Goal: Communication & Community: Answer question/provide support

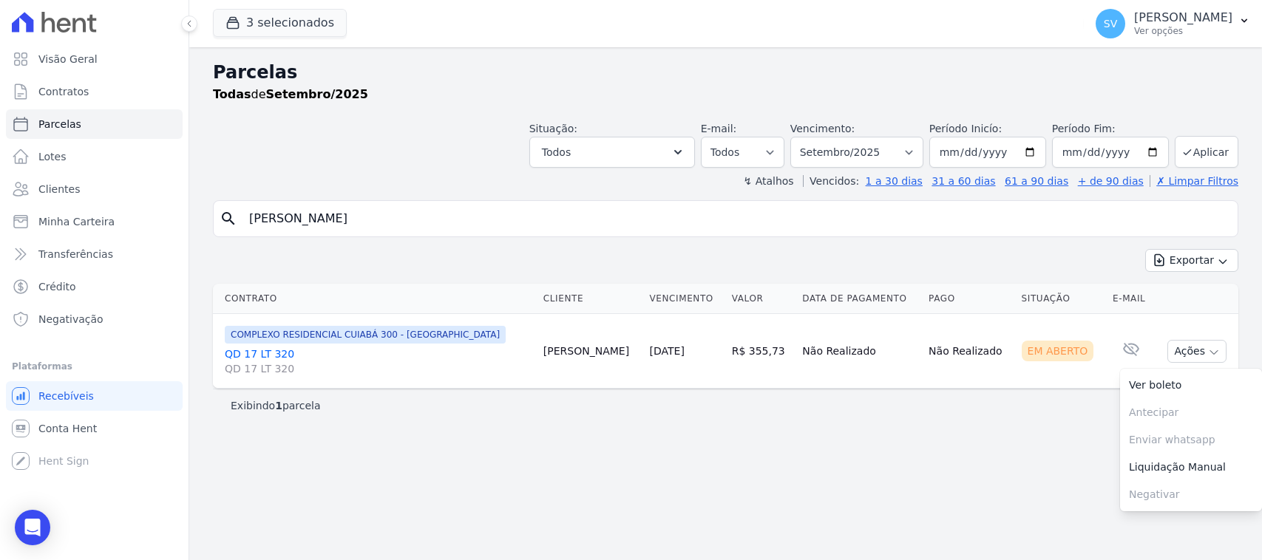
select select
click at [1179, 31] on p "Ver opções" at bounding box center [1183, 31] width 98 height 12
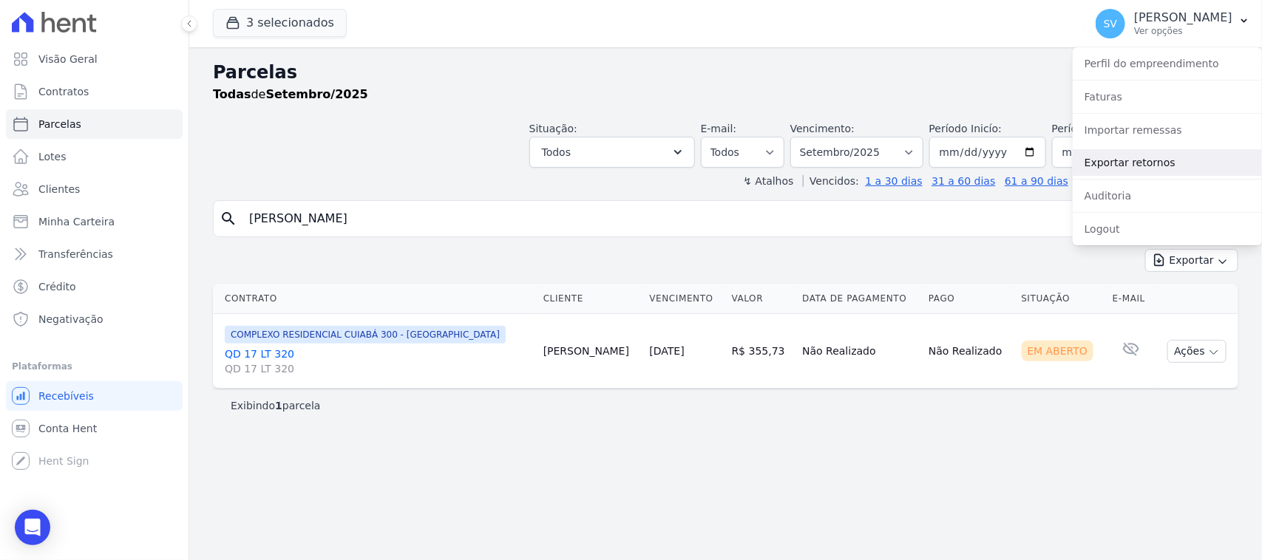
click at [1138, 167] on link "Exportar retornos" at bounding box center [1167, 162] width 189 height 27
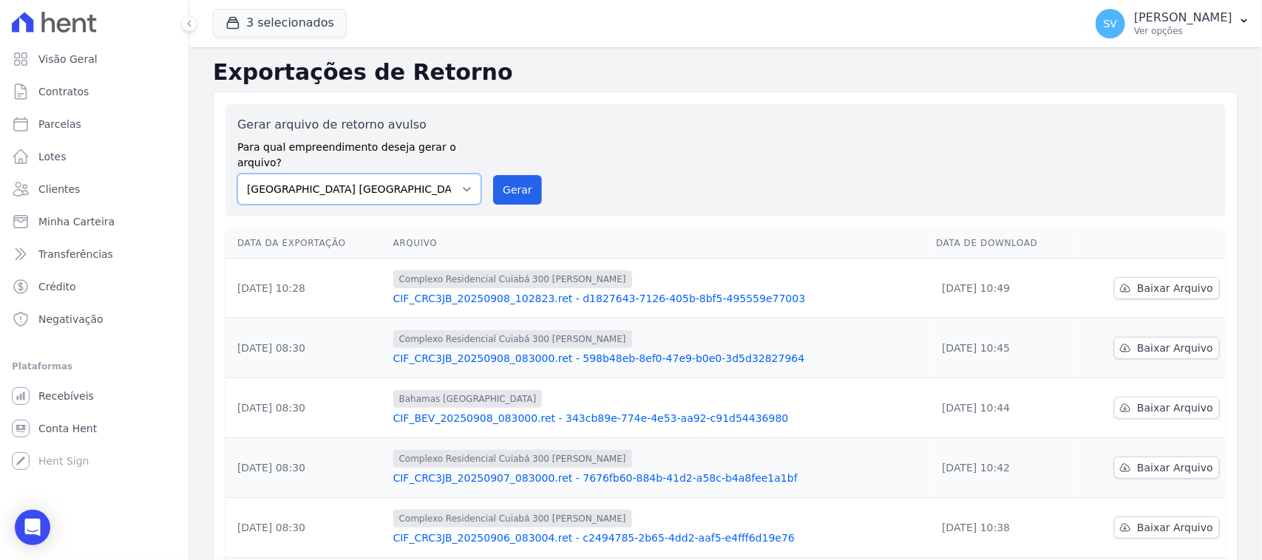
click at [415, 174] on select "BAHAMAS EAST VILLAGE COMPLEXO RESIDENCIAL CUIABÁ 300 - JOÃO DE BARRO IBIZA RESI…" at bounding box center [359, 189] width 244 height 31
select select "a999329b-d322-46c5-b2df-9163b092fb9b"
click at [237, 174] on select "BAHAMAS EAST VILLAGE COMPLEXO RESIDENCIAL CUIABÁ 300 - JOÃO DE BARRO IBIZA RESI…" at bounding box center [359, 189] width 244 height 31
drag, startPoint x: 527, startPoint y: 169, endPoint x: 702, endPoint y: 152, distance: 176.0
click at [527, 175] on button "Gerar" at bounding box center [517, 190] width 49 height 30
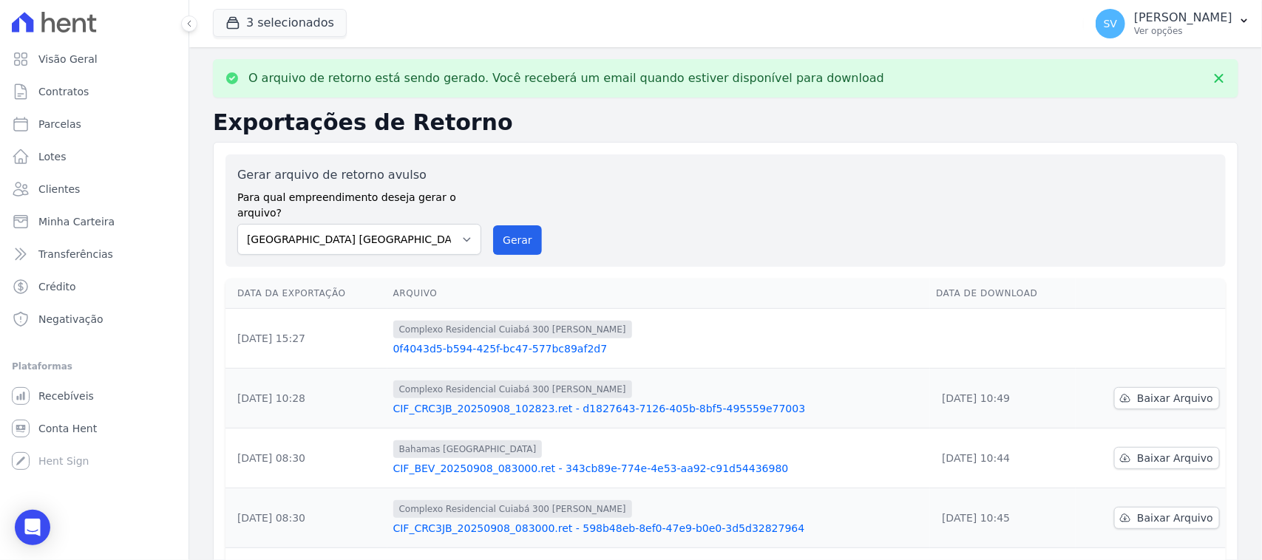
click at [988, 313] on td at bounding box center [1002, 339] width 145 height 60
click at [1199, 336] on td at bounding box center [1151, 339] width 150 height 60
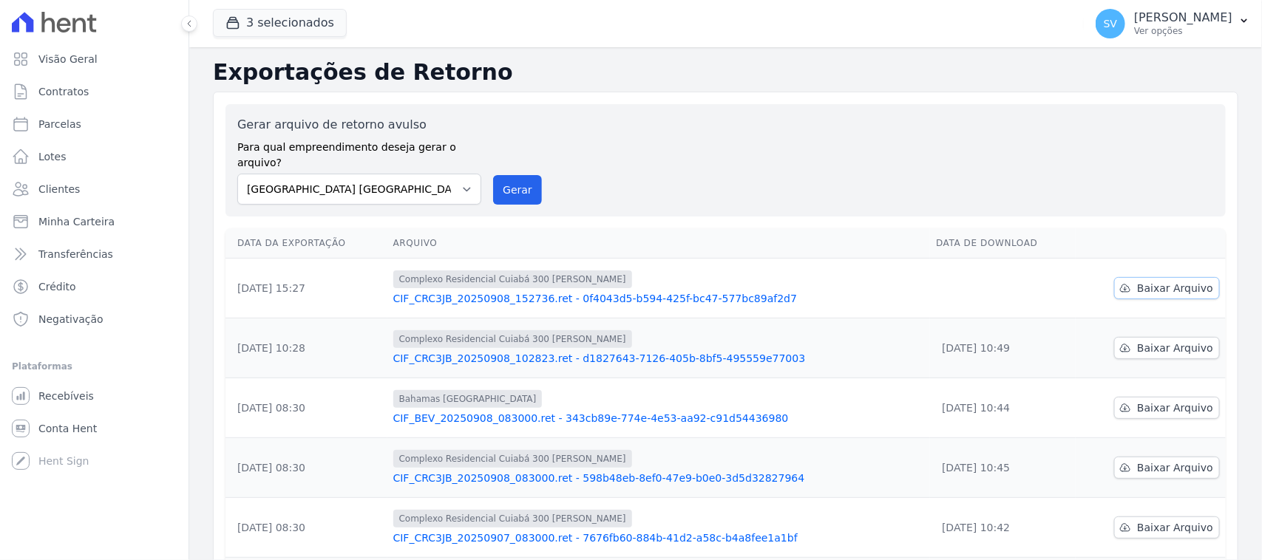
drag, startPoint x: 1132, startPoint y: 268, endPoint x: 1107, endPoint y: 316, distance: 53.9
click at [1137, 281] on span "Baixar Arquivo" at bounding box center [1175, 288] width 76 height 15
click at [758, 153] on div "Gerar arquivo de retorno avulso Para qual empreendimento deseja gerar o arquivo…" at bounding box center [725, 160] width 976 height 89
click at [445, 175] on select "BAHAMAS EAST VILLAGE COMPLEXO RESIDENCIAL CUIABÁ 300 - JOÃO DE BARRO IBIZA RESI…" at bounding box center [359, 189] width 244 height 31
select select "73a372cd-5640-41c8-aaea-11bd74619c10"
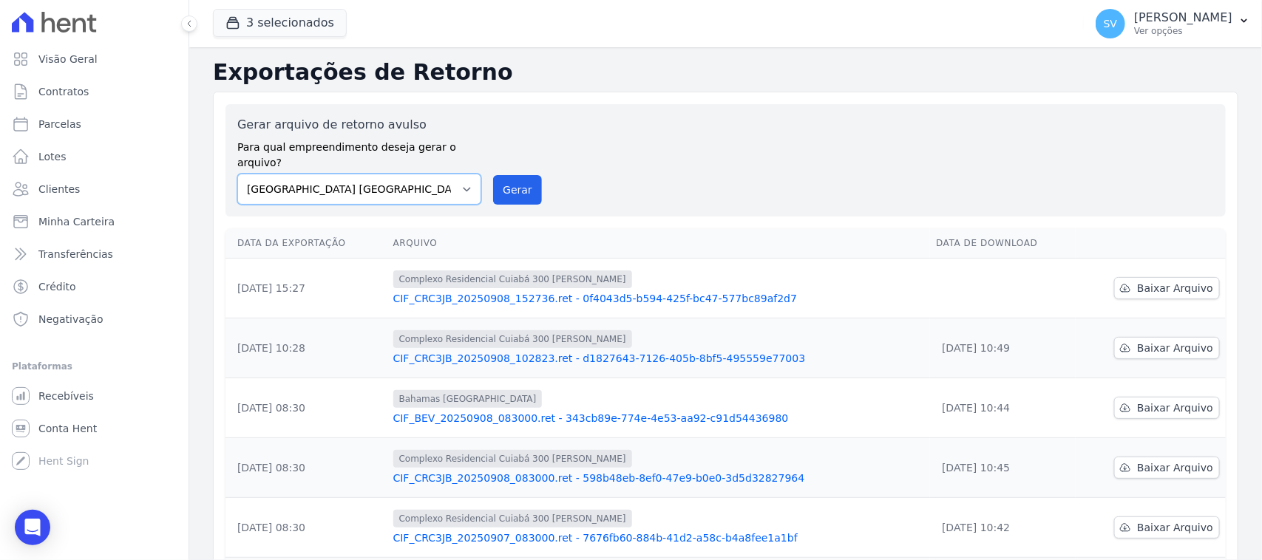
click at [237, 174] on select "BAHAMAS EAST VILLAGE COMPLEXO RESIDENCIAL CUIABÁ 300 - JOÃO DE BARRO IBIZA RESI…" at bounding box center [359, 189] width 244 height 31
click at [512, 175] on button "Gerar" at bounding box center [517, 190] width 49 height 30
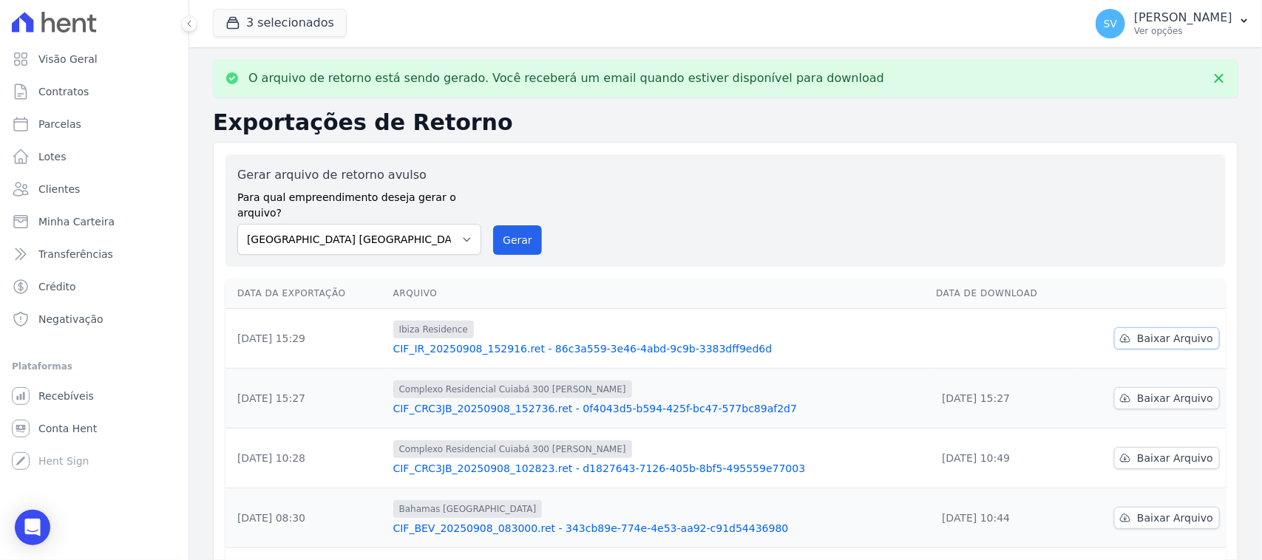
click at [1169, 331] on span "Baixar Arquivo" at bounding box center [1175, 338] width 76 height 15
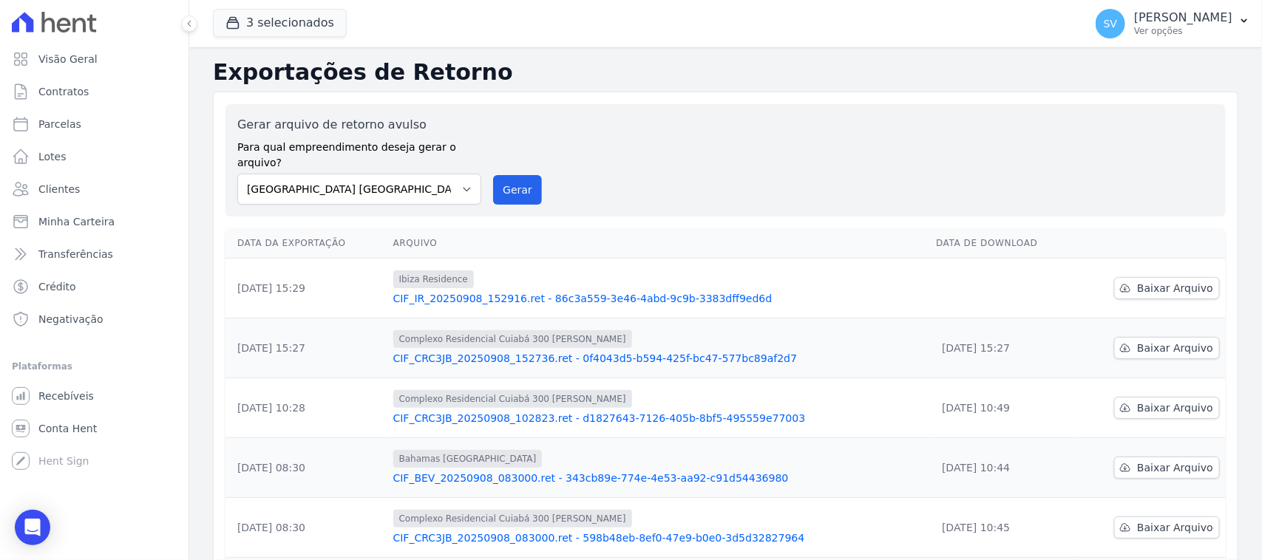
click at [422, 174] on select "BAHAMAS EAST VILLAGE COMPLEXO RESIDENCIAL CUIABÁ 300 - JOÃO DE BARRO IBIZA RESI…" at bounding box center [359, 189] width 244 height 31
click at [237, 174] on select "BAHAMAS EAST VILLAGE COMPLEXO RESIDENCIAL CUIABÁ 300 - JOÃO DE BARRO IBIZA RESI…" at bounding box center [359, 189] width 244 height 31
click at [434, 174] on select "BAHAMAS EAST VILLAGE COMPLEXO RESIDENCIAL CUIABÁ 300 - JOÃO DE BARRO IBIZA RESI…" at bounding box center [359, 189] width 244 height 31
select select "4da9ed21-cc8e-4588-a6ed-caad911ee607"
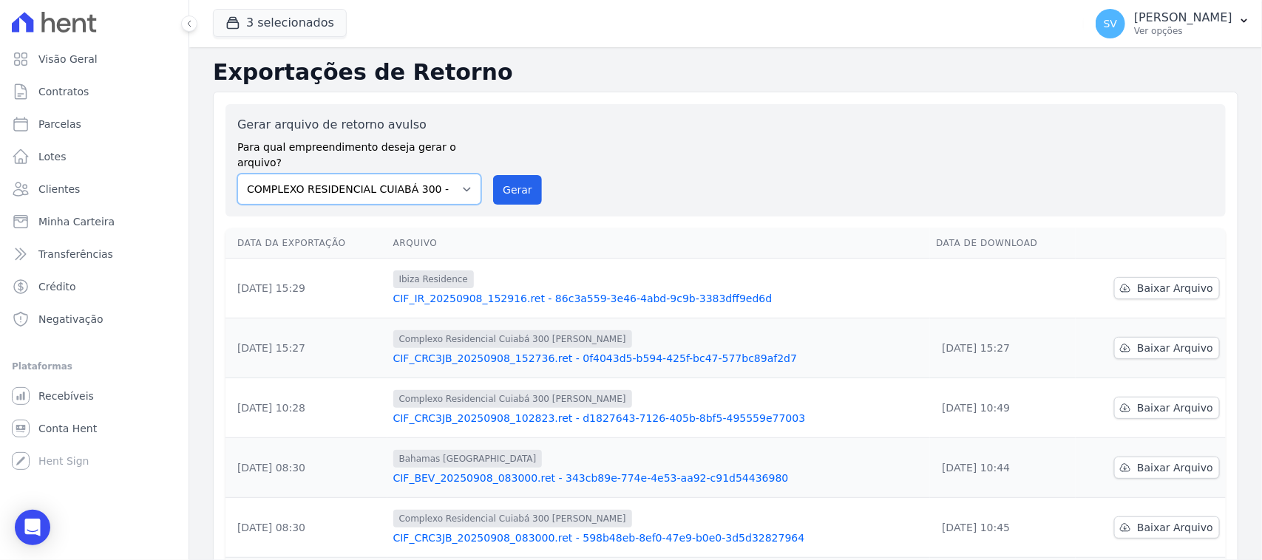
click at [237, 174] on select "BAHAMAS EAST VILLAGE COMPLEXO RESIDENCIAL CUIABÁ 300 - JOÃO DE BARRO IBIZA RESI…" at bounding box center [359, 189] width 244 height 31
click at [518, 175] on button "Gerar" at bounding box center [517, 190] width 49 height 30
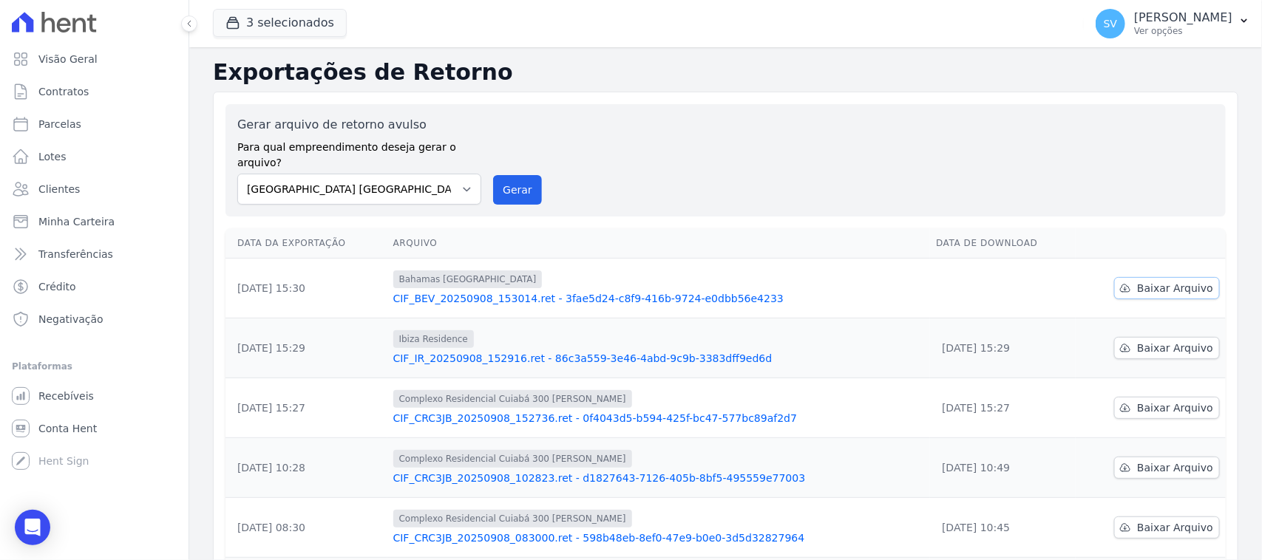
click at [1162, 281] on span "Baixar Arquivo" at bounding box center [1175, 288] width 76 height 15
drag, startPoint x: 132, startPoint y: 53, endPoint x: 120, endPoint y: 90, distance: 38.8
click at [118, 78] on div "Visão Geral Contratos Parcelas Lotes Clientes Minha Carteira Transferências Cré…" at bounding box center [94, 280] width 188 height 560
click at [120, 120] on link "Parcelas" at bounding box center [94, 124] width 177 height 30
select select
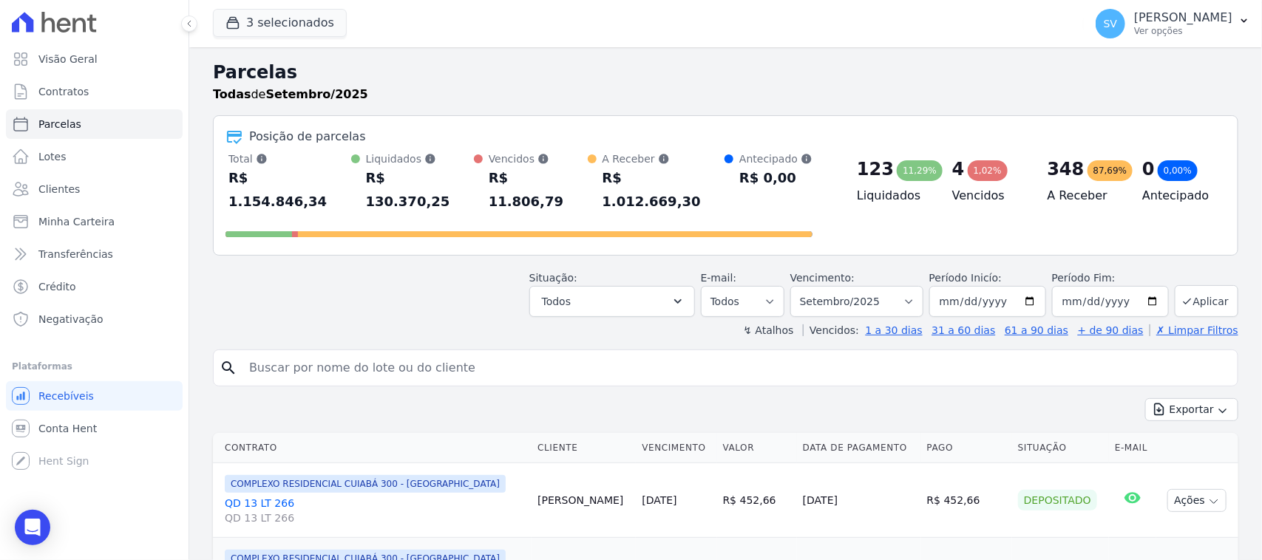
click at [579, 353] on input "search" at bounding box center [735, 368] width 991 height 30
paste input "Boa tarde, Sr. [ ]! Me chamo Anna, falo em nome da Construtora Farias, tudo cer…"
type input "Boa tarde, Sr. [ ]! Me chamo Anna, falo em nome da Construtora Farias, tudo cer…"
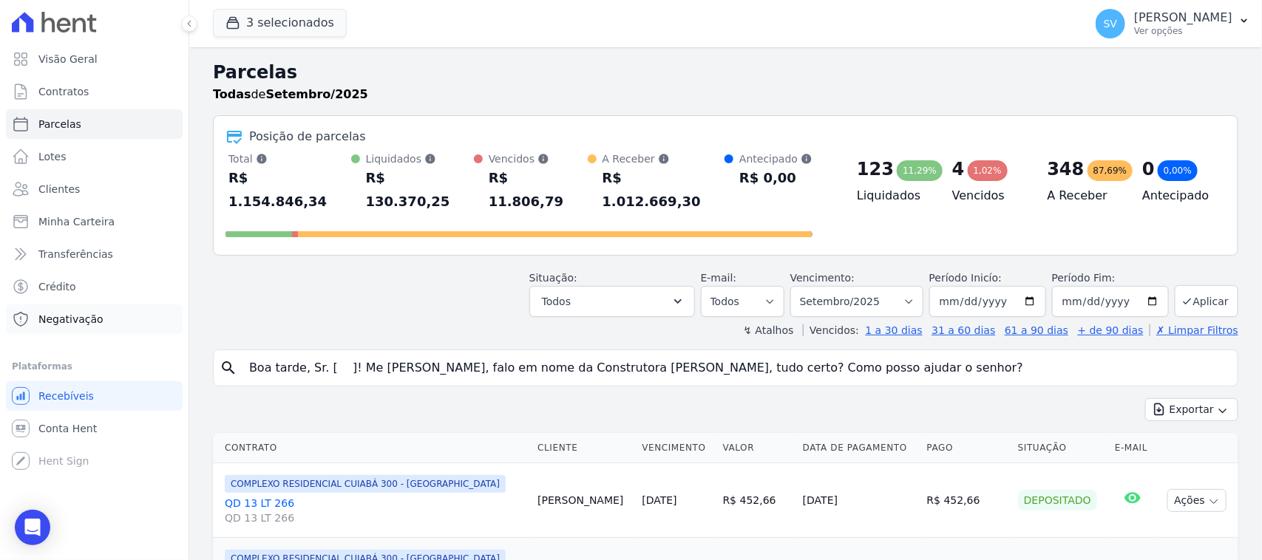
drag, startPoint x: 941, startPoint y: 337, endPoint x: 160, endPoint y: 322, distance: 780.7
click at [160, 322] on div "Visão Geral Contratos Parcelas Lotes Clientes Minha Carteira Transferências Cré…" at bounding box center [631, 280] width 1262 height 560
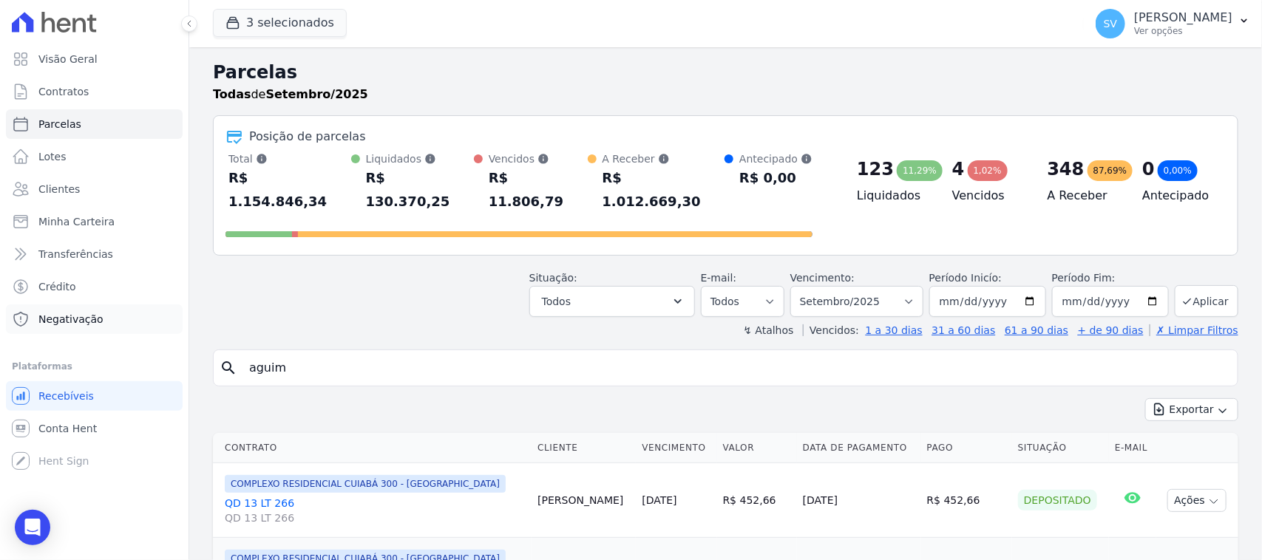
type input "AGUIMAR DE ABREU SANTIAGO"
select select
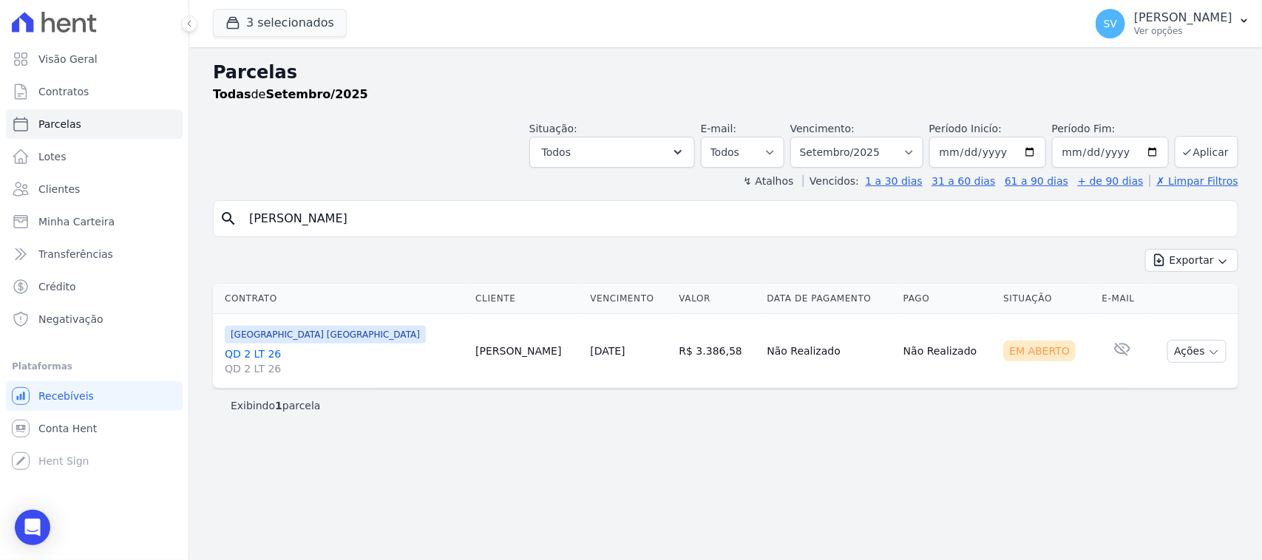
click at [469, 347] on td "Aguimar Santiago" at bounding box center [526, 351] width 115 height 75
click at [1178, 352] on button "Ações" at bounding box center [1196, 351] width 59 height 23
click at [1155, 381] on link "Ver boleto" at bounding box center [1191, 385] width 142 height 27
click at [626, 223] on input "AGUIMAR DE ABREU SANTIAGO" at bounding box center [735, 219] width 991 height 30
click at [632, 223] on input "AGUIMAR DE ABREU SANTIAGO" at bounding box center [735, 219] width 991 height 30
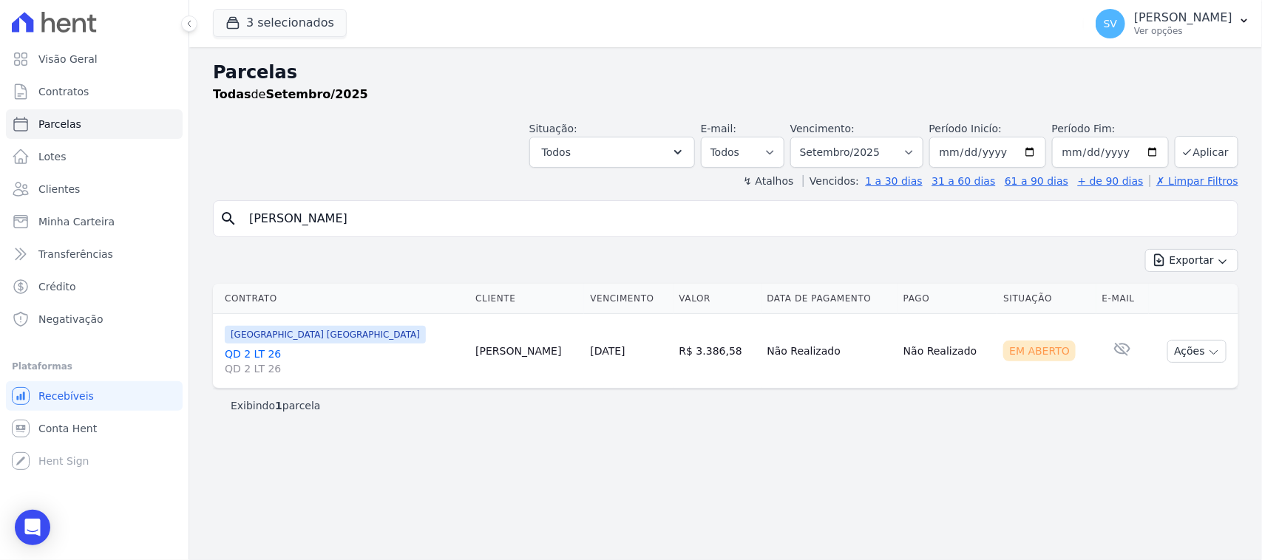
click at [632, 223] on input "AGUIMAR DE ABREU SANTIAGO" at bounding box center [735, 219] width 991 height 30
type input "nara kelcya"
select select
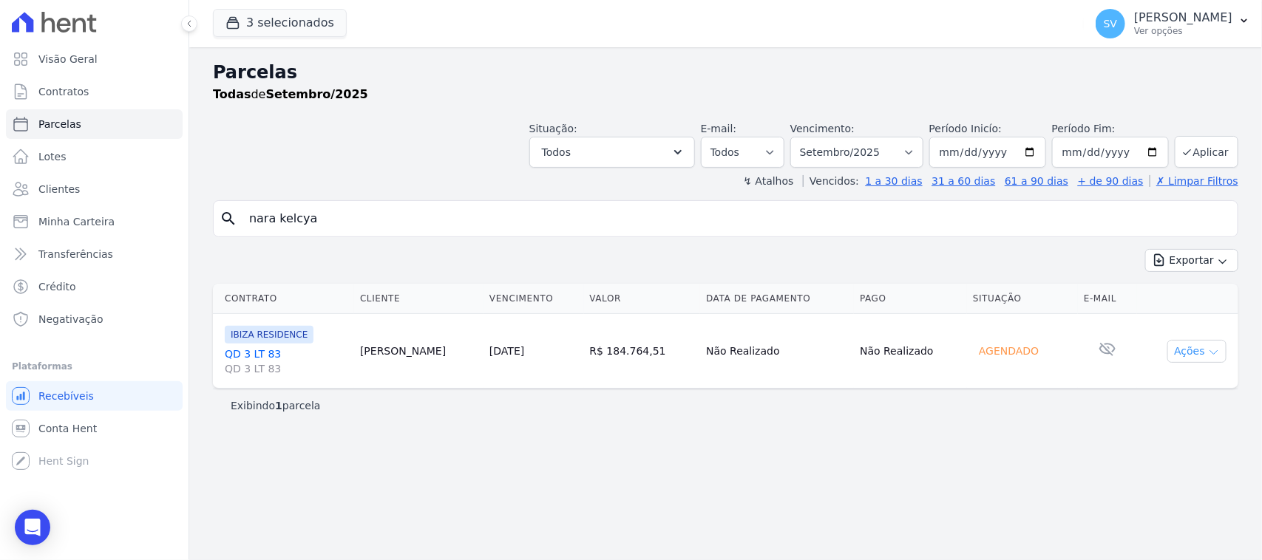
drag, startPoint x: 1173, startPoint y: 364, endPoint x: 1181, endPoint y: 356, distance: 10.5
click at [1174, 364] on td "Ações Ver boleto Não é possível visualizar o boleto de um pagamento agendado An…" at bounding box center [1187, 351] width 101 height 75
click at [1195, 346] on button "Ações" at bounding box center [1196, 351] width 59 height 23
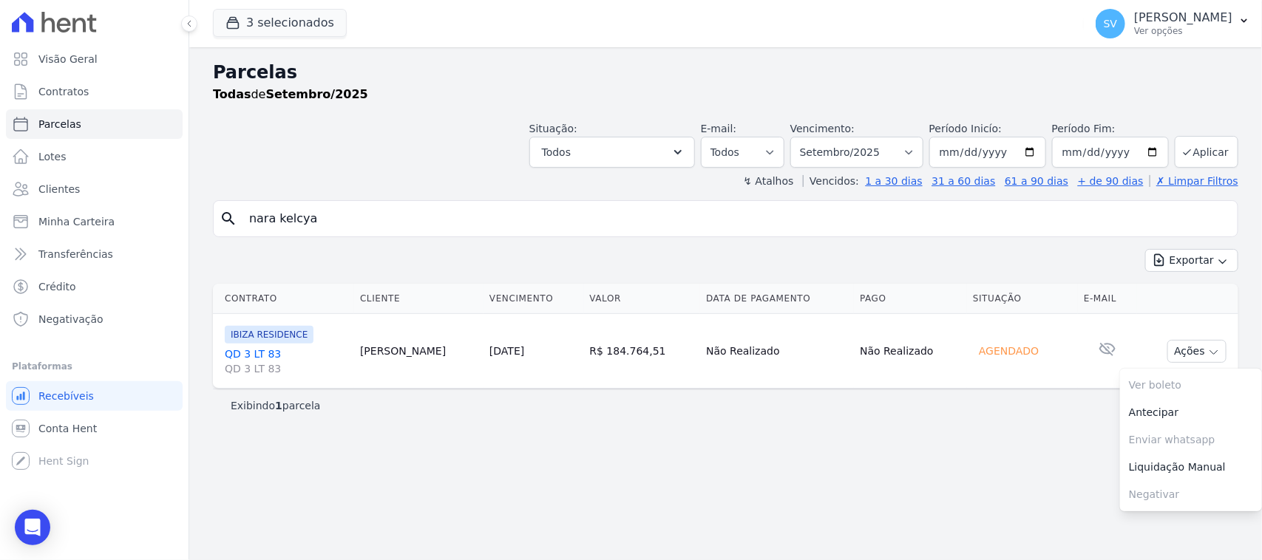
click at [962, 389] on div "Contrato Cliente Vencimento Valor Data de Pagamento Pago Situação E-mail IBIZA …" at bounding box center [725, 336] width 1025 height 105
drag, startPoint x: 570, startPoint y: 353, endPoint x: 631, endPoint y: 364, distance: 61.5
click at [631, 364] on td "R$ 184.764,51" at bounding box center [642, 351] width 117 height 75
click at [696, 446] on div "Parcelas Todas de Setembro/2025 Situação: Agendado Em Aberto Pago Processando C…" at bounding box center [725, 303] width 1073 height 513
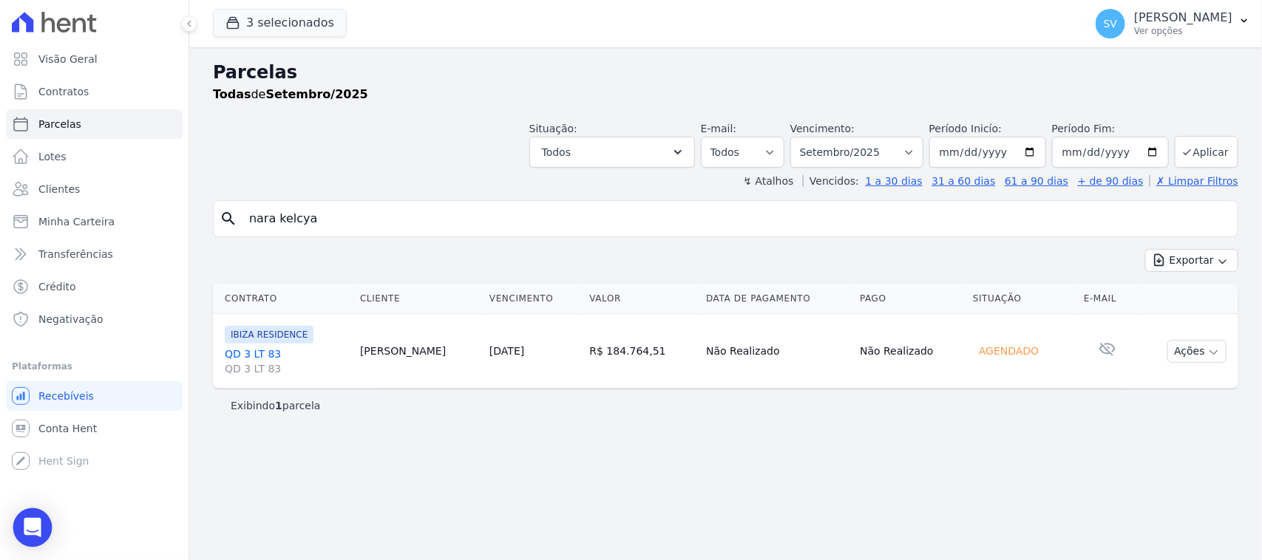
click at [15, 520] on div "Open Intercom Messenger" at bounding box center [32, 528] width 39 height 39
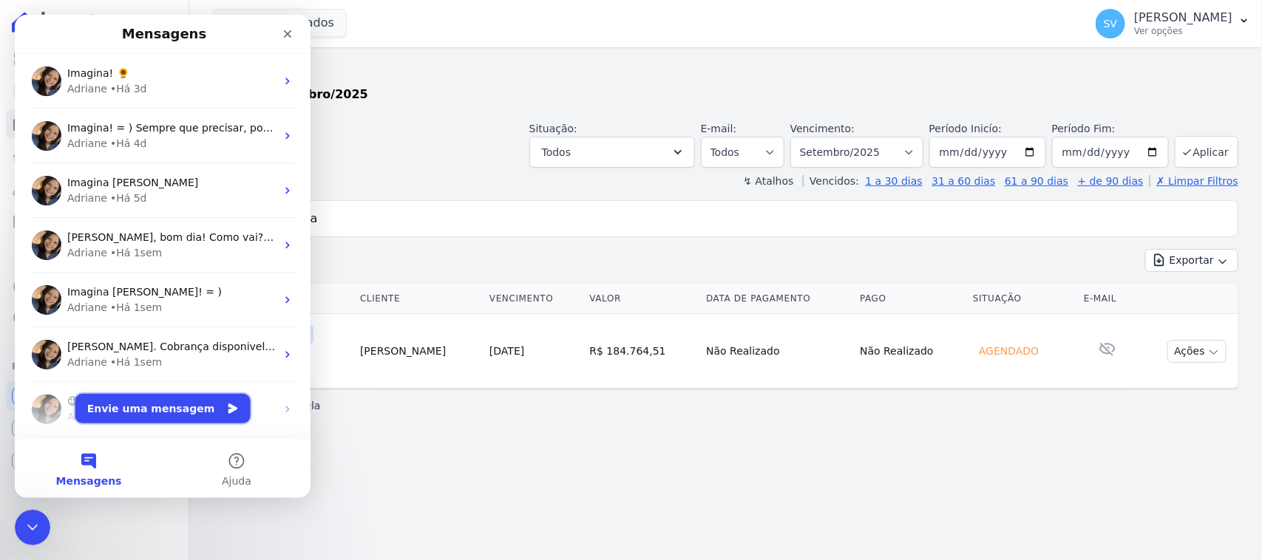
click at [175, 402] on button "Envie uma mensagem" at bounding box center [162, 409] width 175 height 30
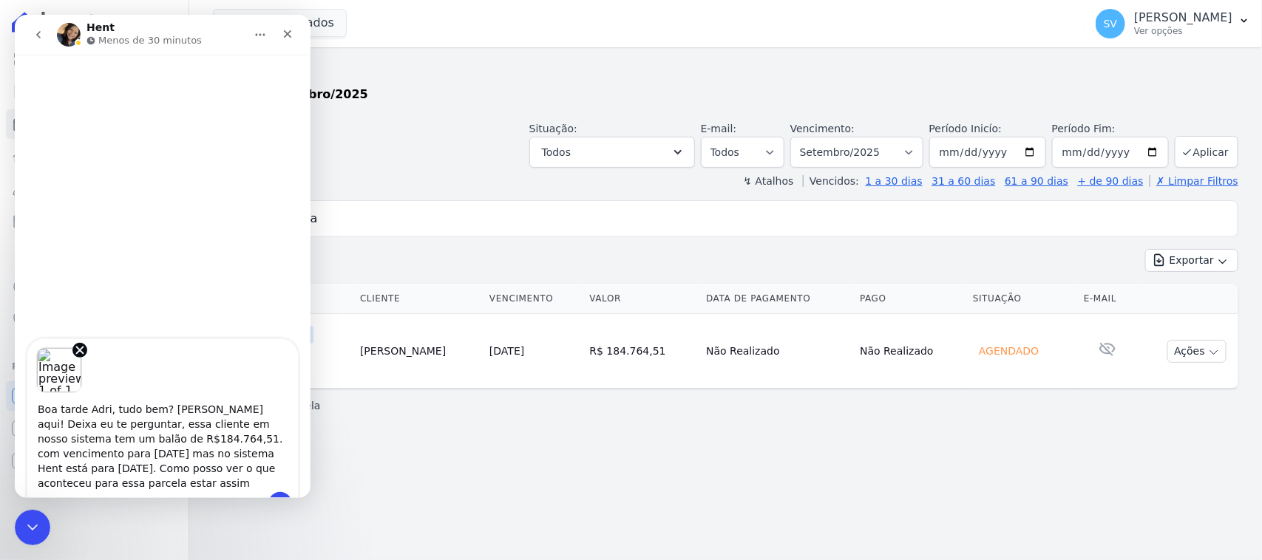
type textarea "Boa tarde Adri, tudo bem? [PERSON_NAME] aqui! Deixa eu te perguntar, essa clien…"
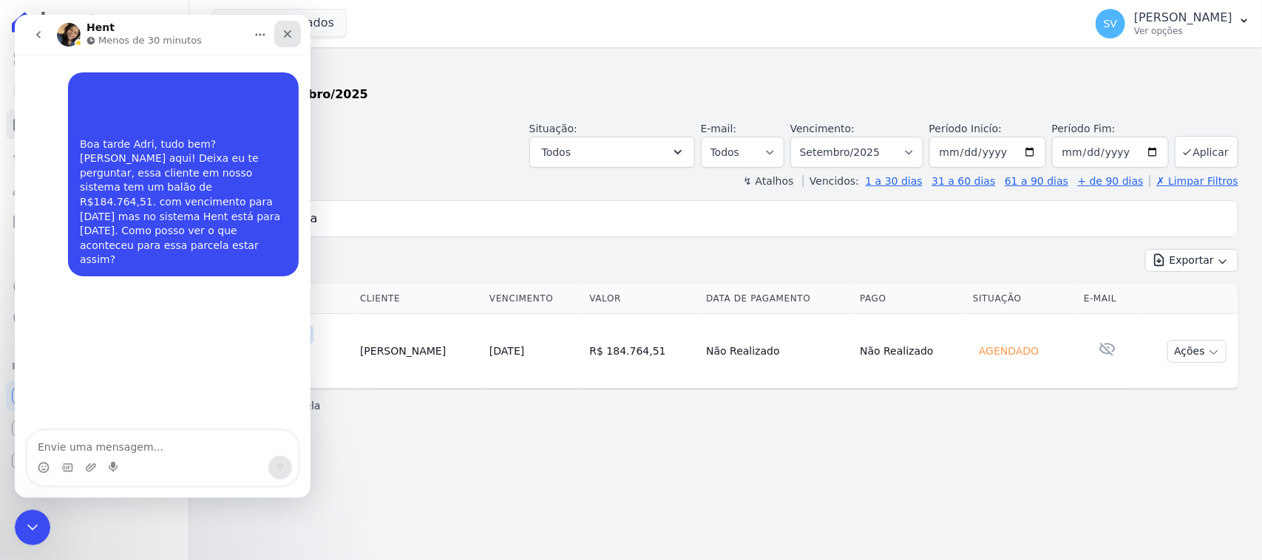
click at [279, 35] on div "Fechar" at bounding box center [287, 34] width 27 height 27
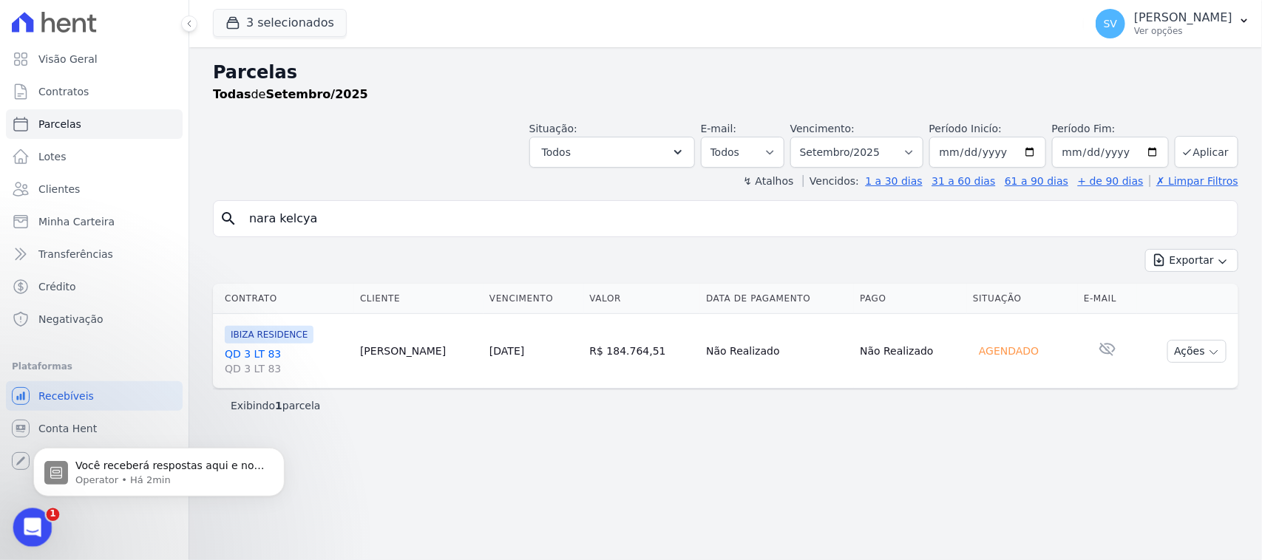
click at [22, 522] on icon "Abertura do Messenger da Intercom" at bounding box center [30, 526] width 24 height 24
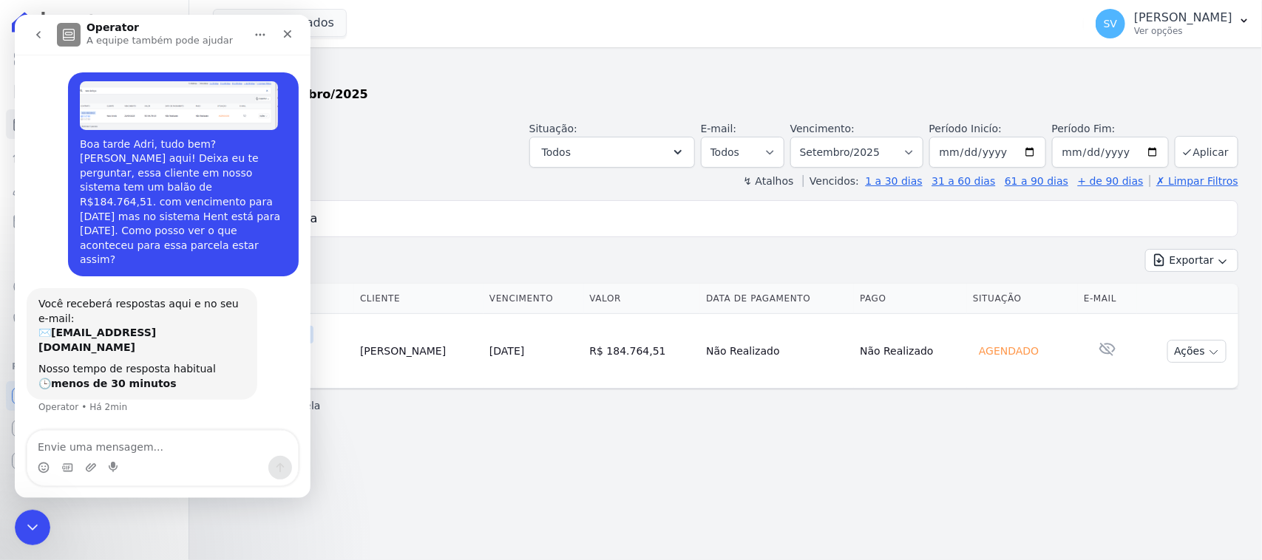
drag, startPoint x: 441, startPoint y: 477, endPoint x: 409, endPoint y: 310, distance: 169.5
click at [442, 477] on div "Parcelas Todas de Setembro/2025 Situação: Agendado Em Aberto Pago Processando C…" at bounding box center [725, 303] width 1073 height 513
click at [286, 34] on icon "Fechar" at bounding box center [288, 34] width 12 height 12
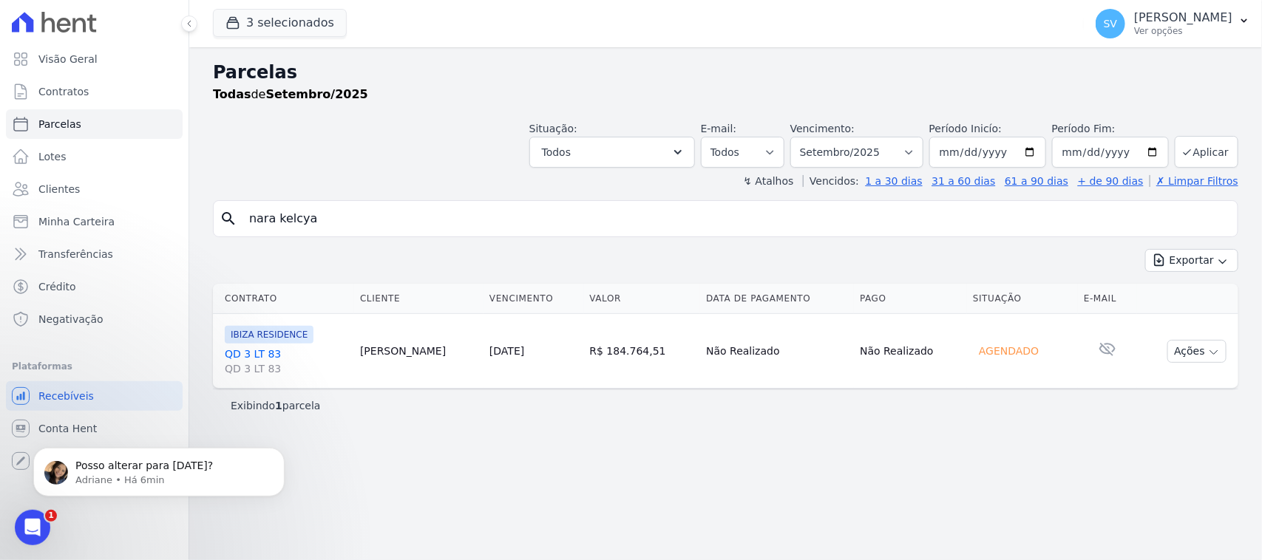
scroll to position [186, 0]
click at [27, 522] on icon "Abertura do Messenger da Intercom" at bounding box center [30, 526] width 24 height 24
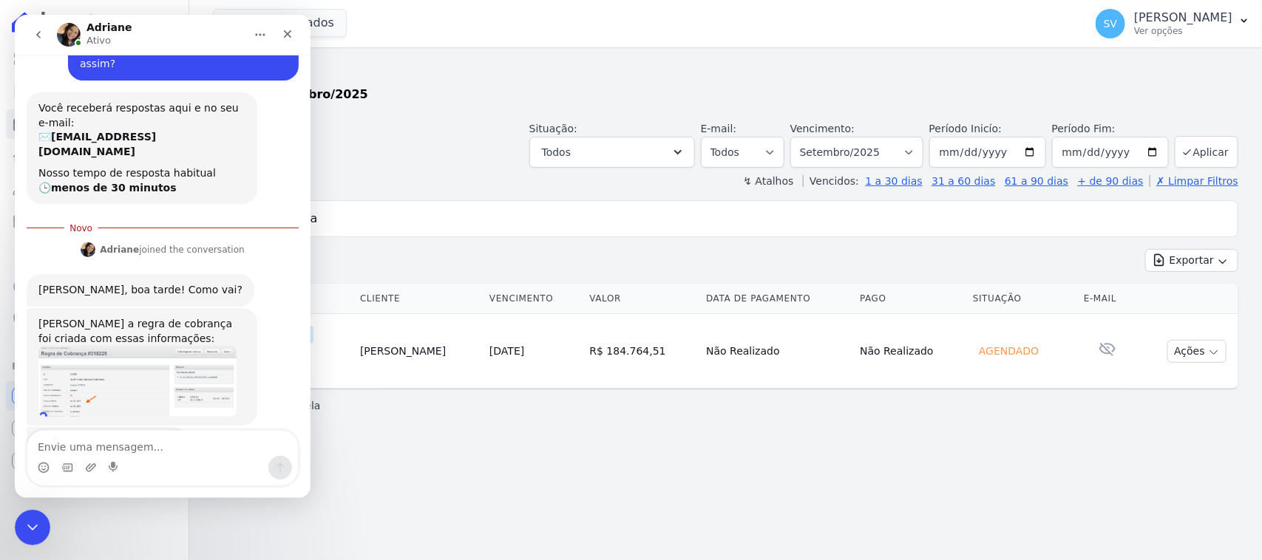
scroll to position [211, 0]
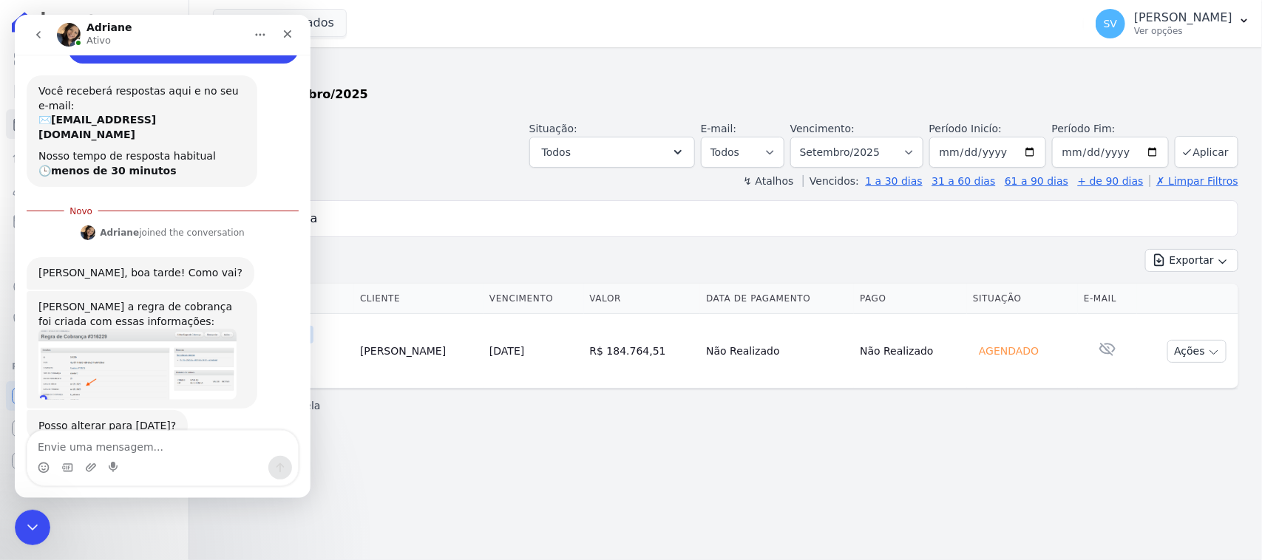
click at [161, 441] on textarea "Envie uma mensagem..." at bounding box center [162, 443] width 271 height 25
click at [126, 339] on img "Adriane diz…" at bounding box center [137, 364] width 198 height 71
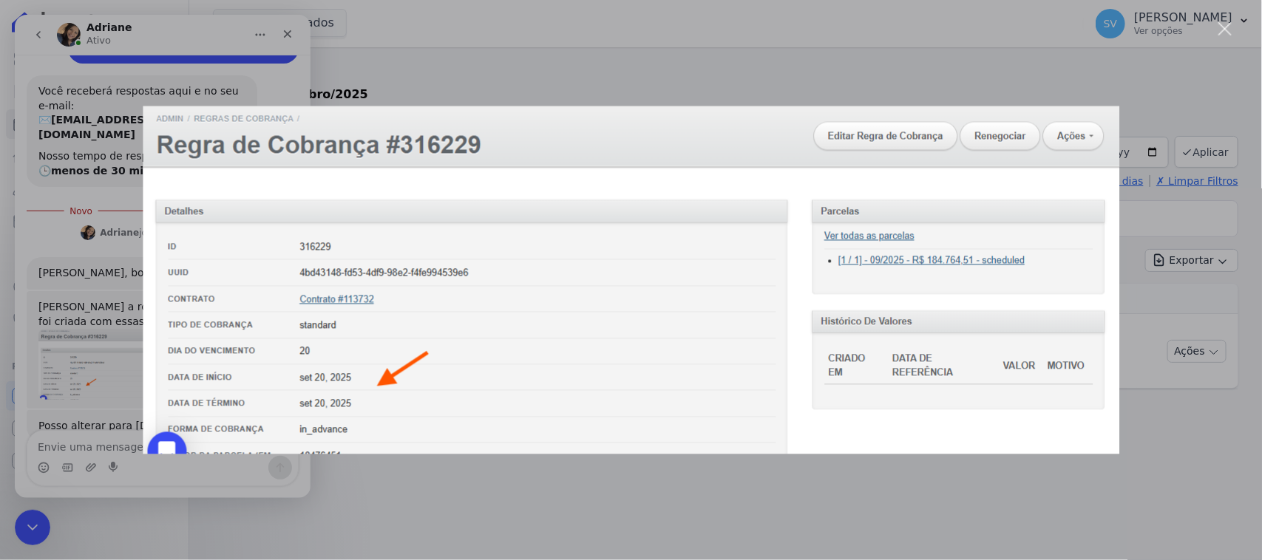
scroll to position [0, 0]
click at [1217, 17] on div "Messenger da Intercom" at bounding box center [631, 280] width 1262 height 560
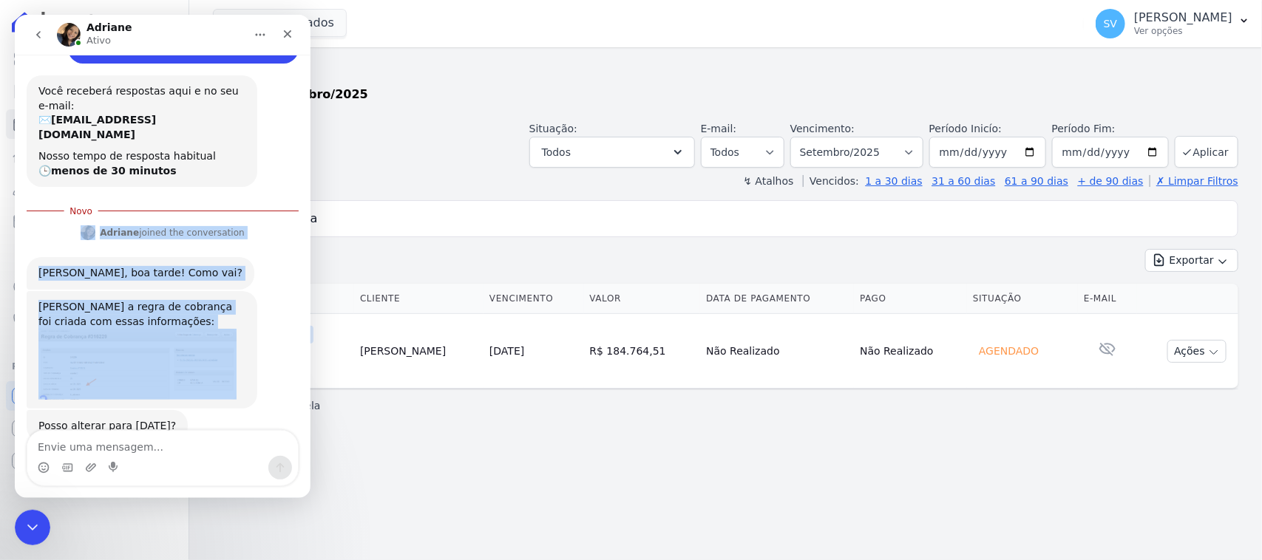
drag, startPoint x: 27, startPoint y: 188, endPoint x: 182, endPoint y: 305, distance: 193.7
click at [122, 331] on div "Boa tarde Adri, tudo bem? Anna aqui! Deixa eu te perguntar, essa cliente em nos…" at bounding box center [163, 167] width 272 height 615
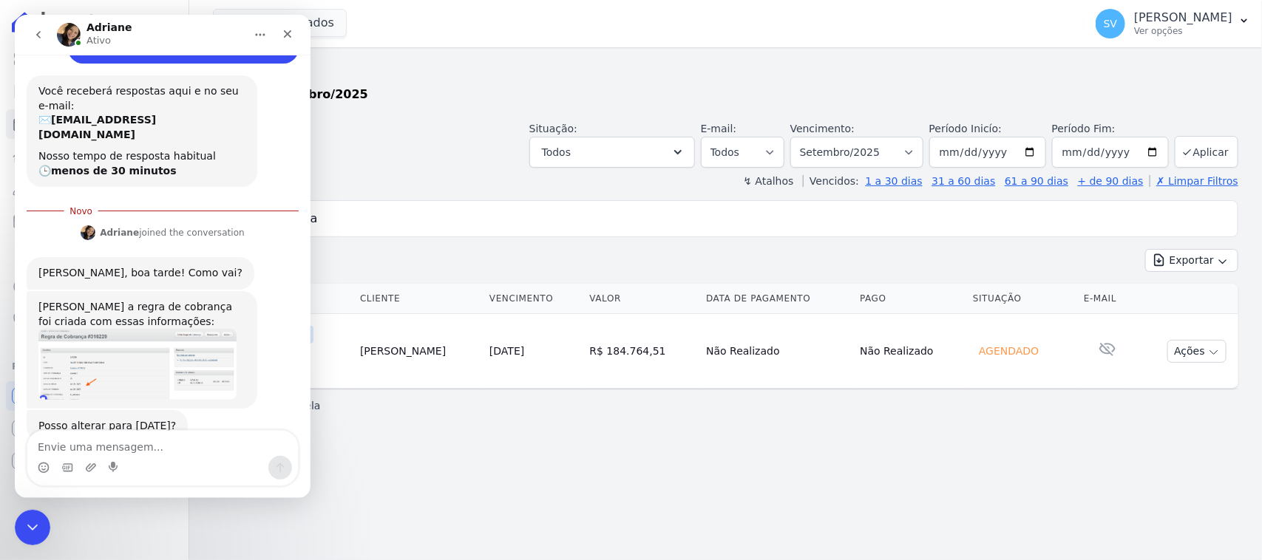
click at [285, 309] on div "Anna a regra de cobrança foi criada com essas informações: Adriane • Há 19min" at bounding box center [163, 350] width 272 height 119
click at [202, 444] on textarea "Envie uma mensagem..." at bounding box center [162, 443] width 271 height 25
click at [283, 38] on icon "Fechar" at bounding box center [288, 34] width 12 height 12
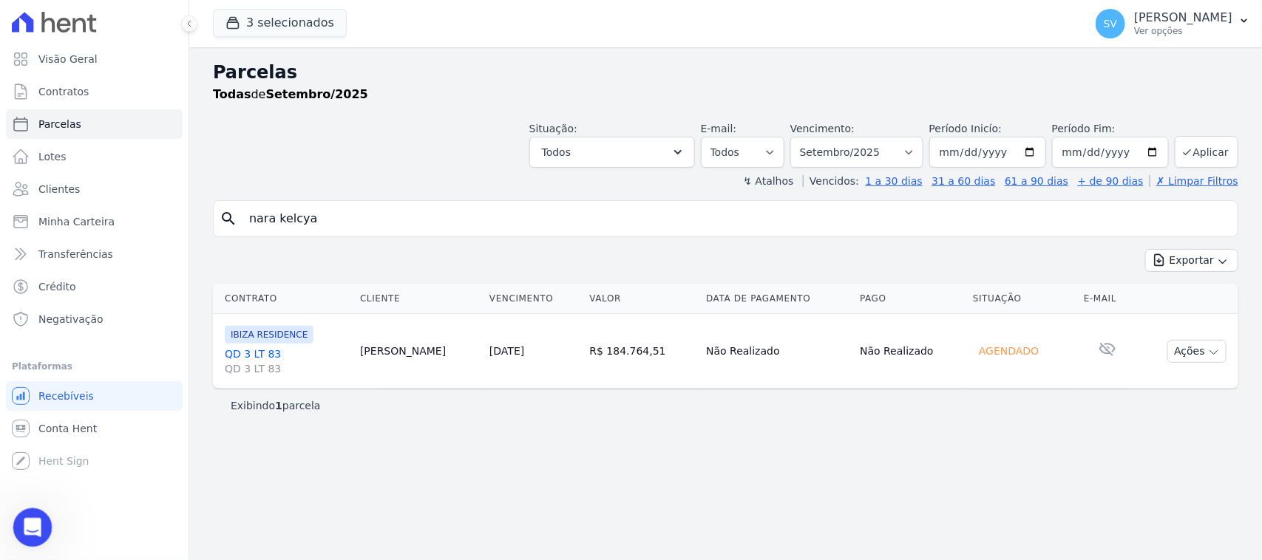
click at [38, 528] on icon "Abertura do Messenger da Intercom" at bounding box center [30, 526] width 24 height 24
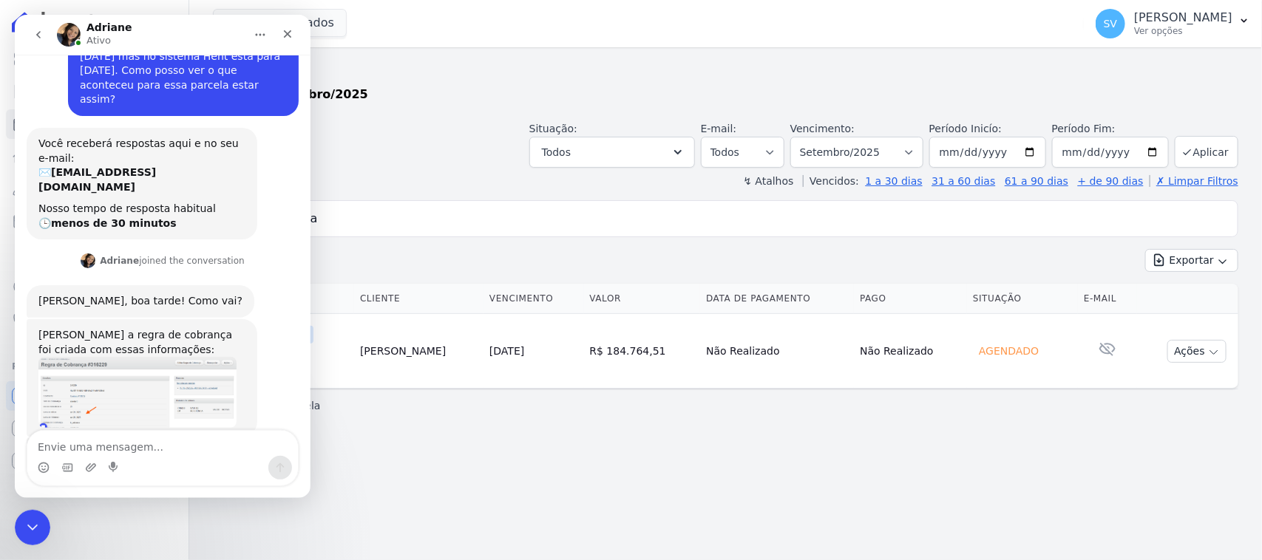
scroll to position [186, 0]
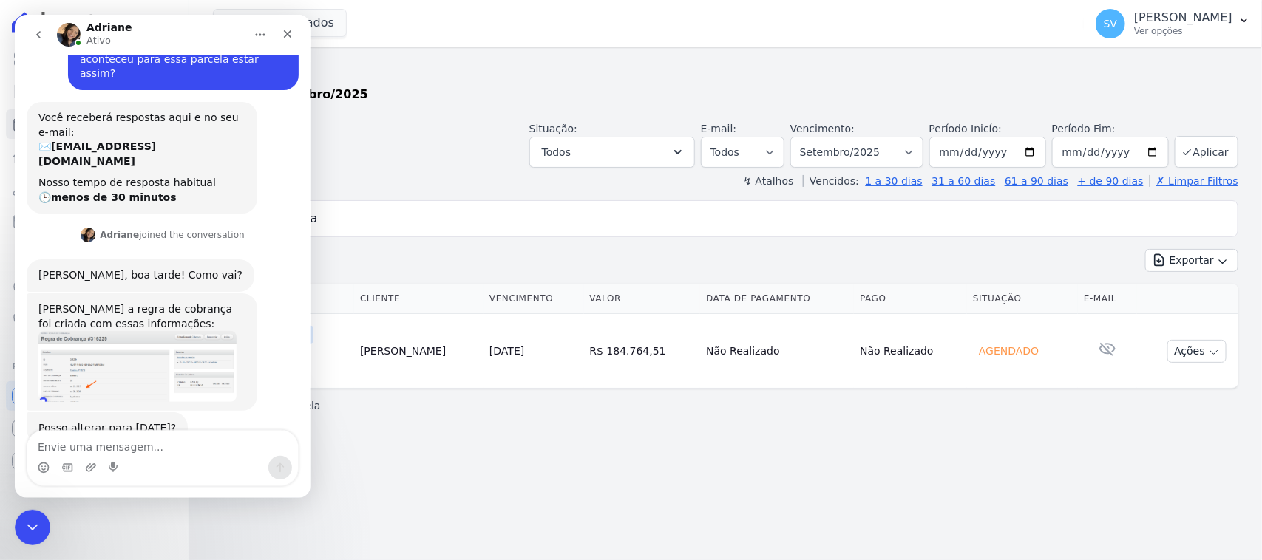
click at [140, 446] on textarea "Envie uma mensagem..." at bounding box center [162, 443] width 271 height 25
type textarea "Por favor [PERSON_NAME]"
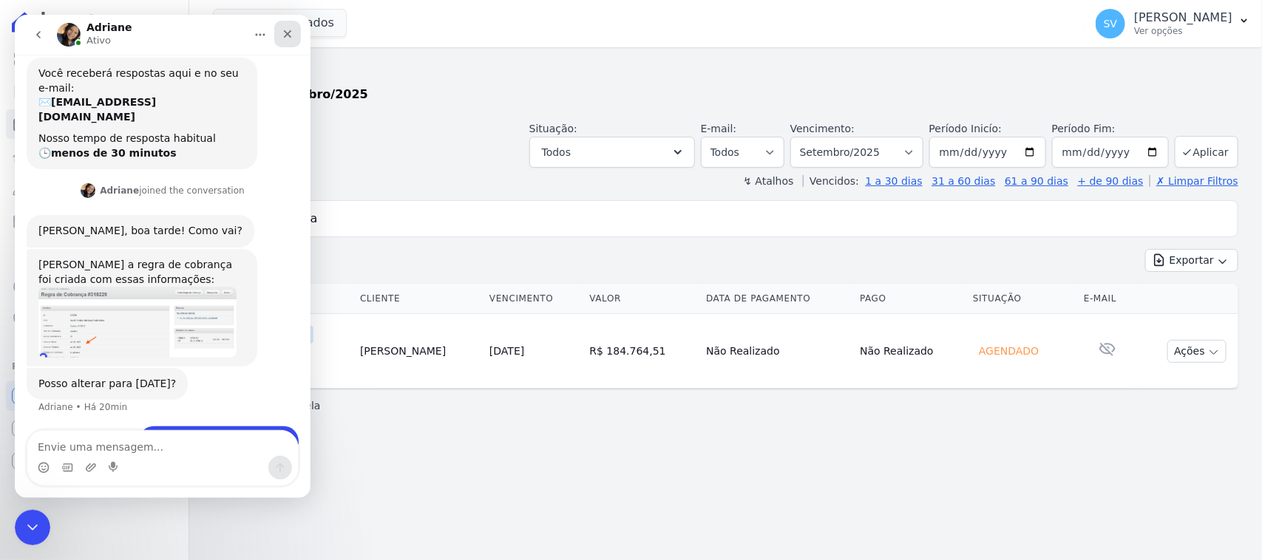
click at [287, 42] on div "Fechar" at bounding box center [287, 34] width 27 height 27
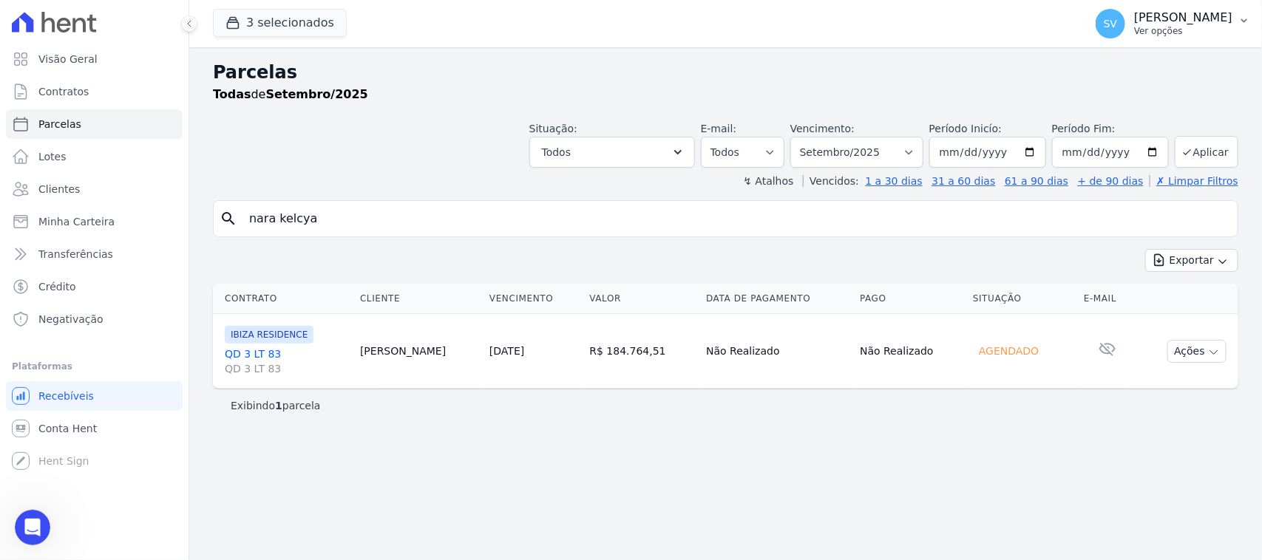
click at [1136, 17] on p "[PERSON_NAME]" at bounding box center [1183, 17] width 98 height 15
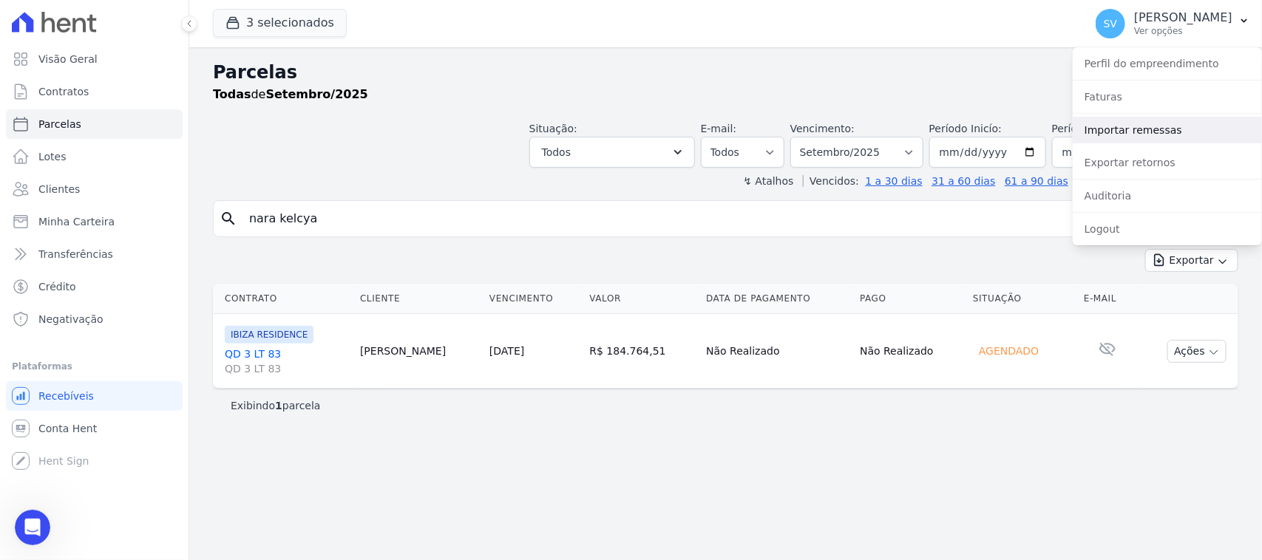
click at [1152, 137] on link "Importar remessas" at bounding box center [1167, 130] width 189 height 27
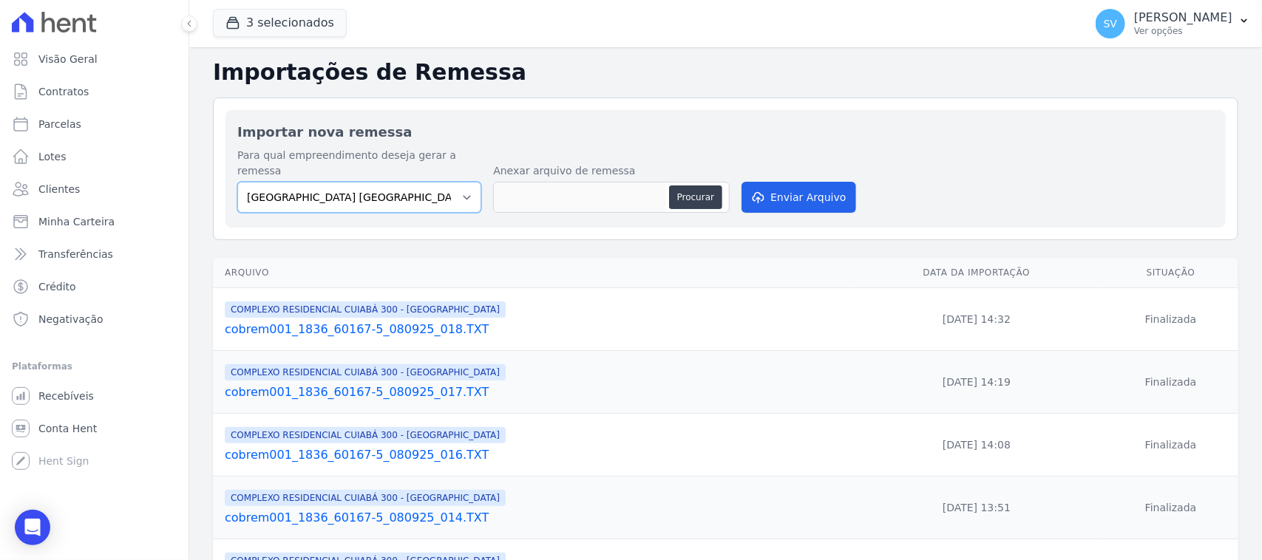
click at [422, 182] on select "BAHAMAS EAST VILLAGE COMPLEXO RESIDENCIAL CUIABÁ 300 - JOÃO DE BARRO IBIZA RESI…" at bounding box center [359, 197] width 244 height 31
select select "a999329b-d322-46c5-b2df-9163b092fb9b"
click at [237, 182] on select "BAHAMAS EAST VILLAGE COMPLEXO RESIDENCIAL CUIABÁ 300 - JOÃO DE BARRO IBIZA RESI…" at bounding box center [359, 197] width 244 height 31
drag, startPoint x: 407, startPoint y: 160, endPoint x: 433, endPoint y: 172, distance: 29.4
click at [407, 160] on label "Para qual empreendimento deseja gerar a remessa" at bounding box center [359, 163] width 244 height 31
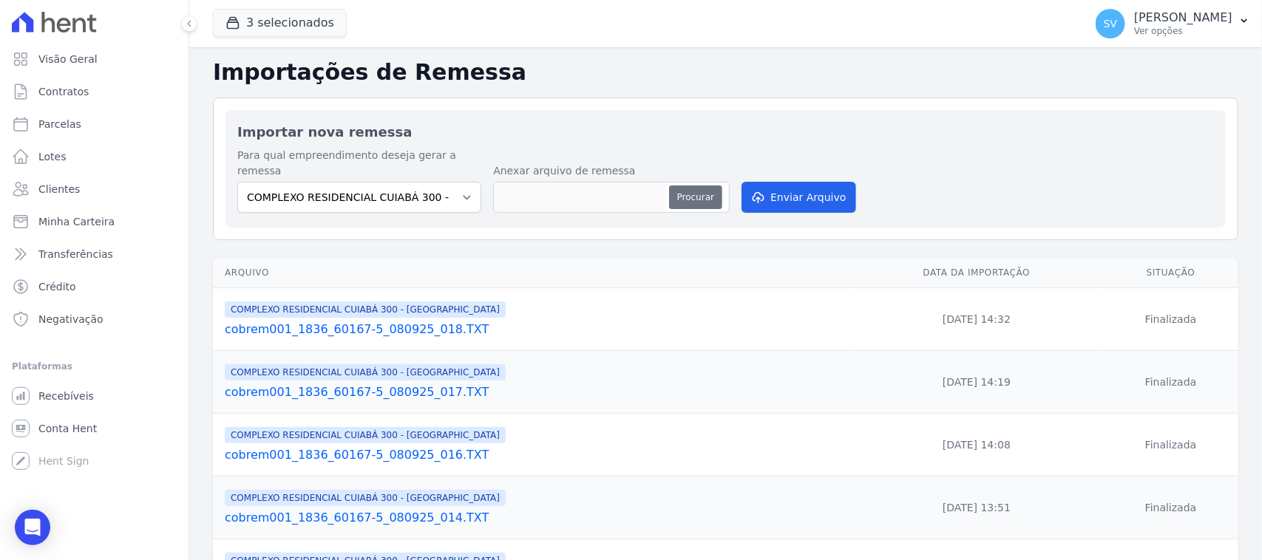
click at [690, 186] on button "Procurar" at bounding box center [695, 198] width 53 height 24
type input "cobrem001_1836_60167-5_080925_020.TXT"
click at [770, 182] on button "Enviar Arquivo" at bounding box center [798, 197] width 114 height 31
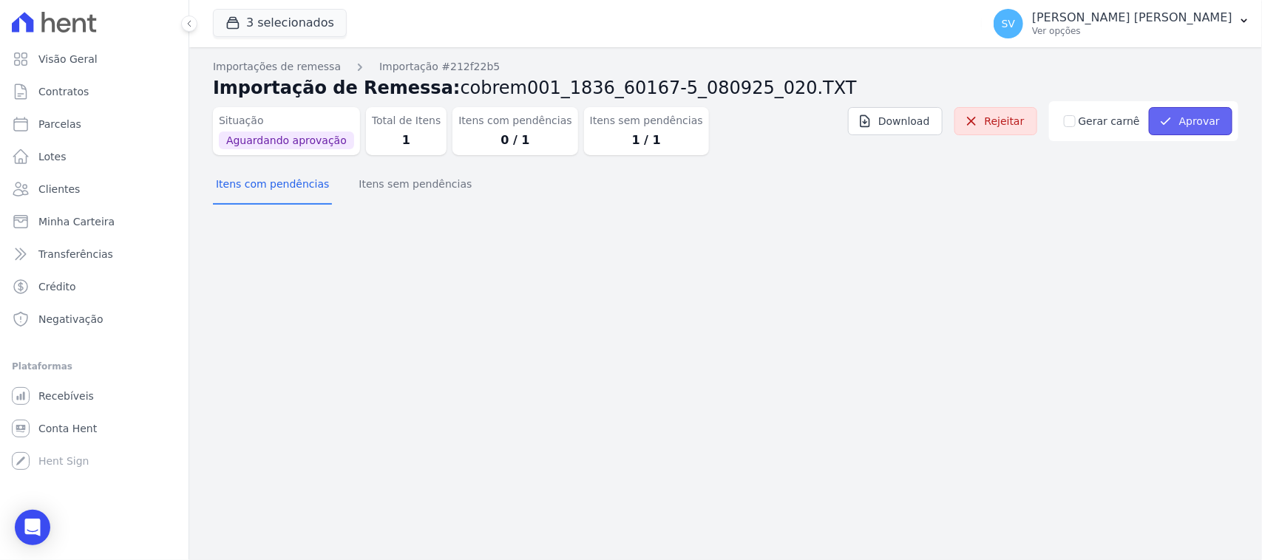
drag, startPoint x: 1217, startPoint y: 117, endPoint x: 1194, endPoint y: 135, distance: 29.0
click at [1214, 120] on button "Aprovar" at bounding box center [1191, 121] width 84 height 28
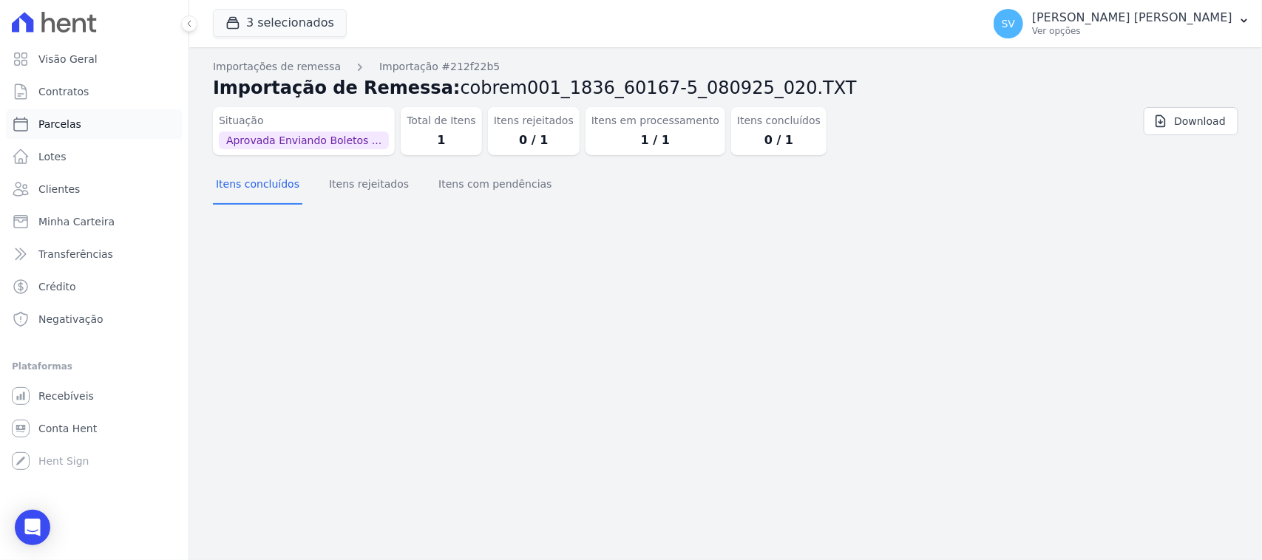
click at [123, 134] on link "Parcelas" at bounding box center [94, 124] width 177 height 30
select select
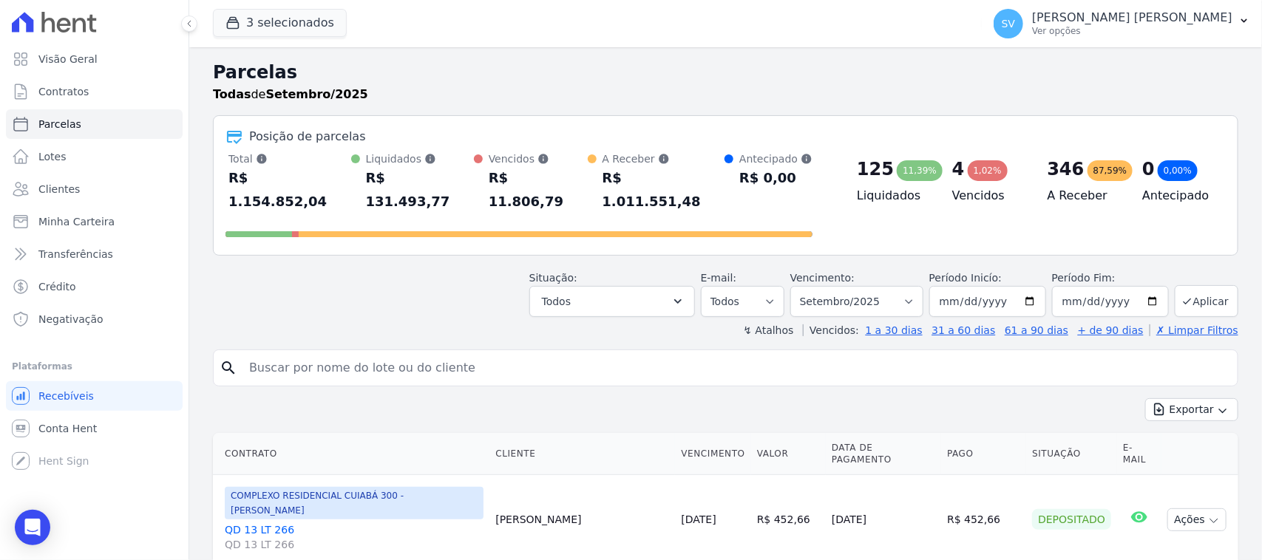
click at [396, 353] on input "search" at bounding box center [735, 368] width 991 height 30
type input "de assis*"
select select
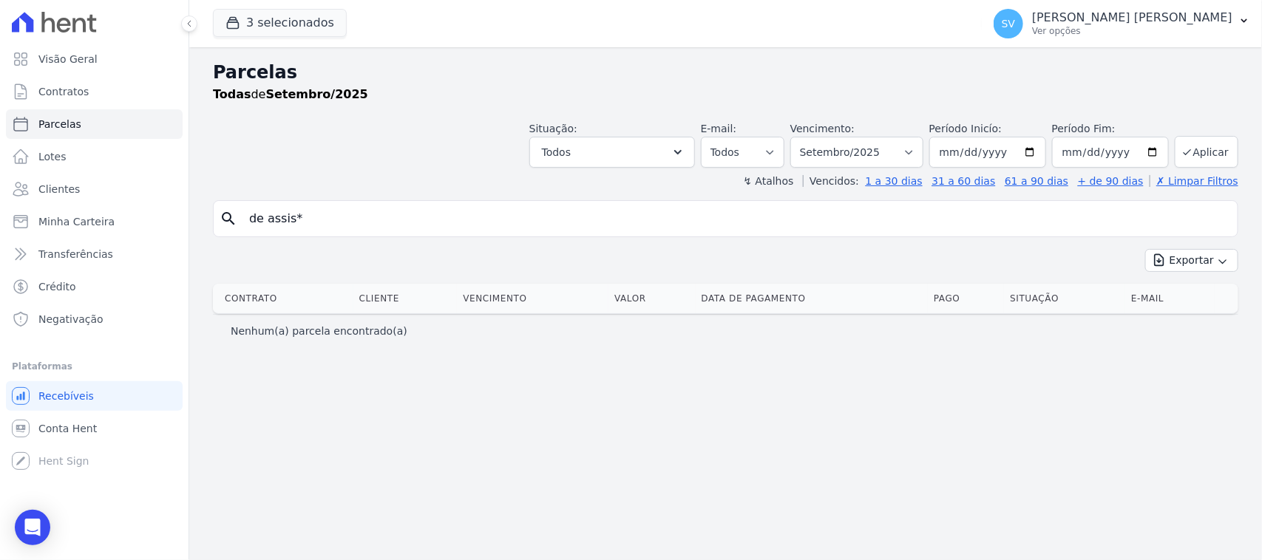
drag, startPoint x: 434, startPoint y: 224, endPoint x: 200, endPoint y: 191, distance: 236.7
click at [201, 217] on div "Parcelas Todas de Setembro/2025 Situação: Agendado Em Aberto Pago Processando C…" at bounding box center [725, 303] width 1073 height 513
click at [547, 207] on input "search" at bounding box center [735, 219] width 991 height 30
drag, startPoint x: 409, startPoint y: 223, endPoint x: 75, endPoint y: 5, distance: 398.6
click at [407, 212] on input "search" at bounding box center [735, 219] width 991 height 30
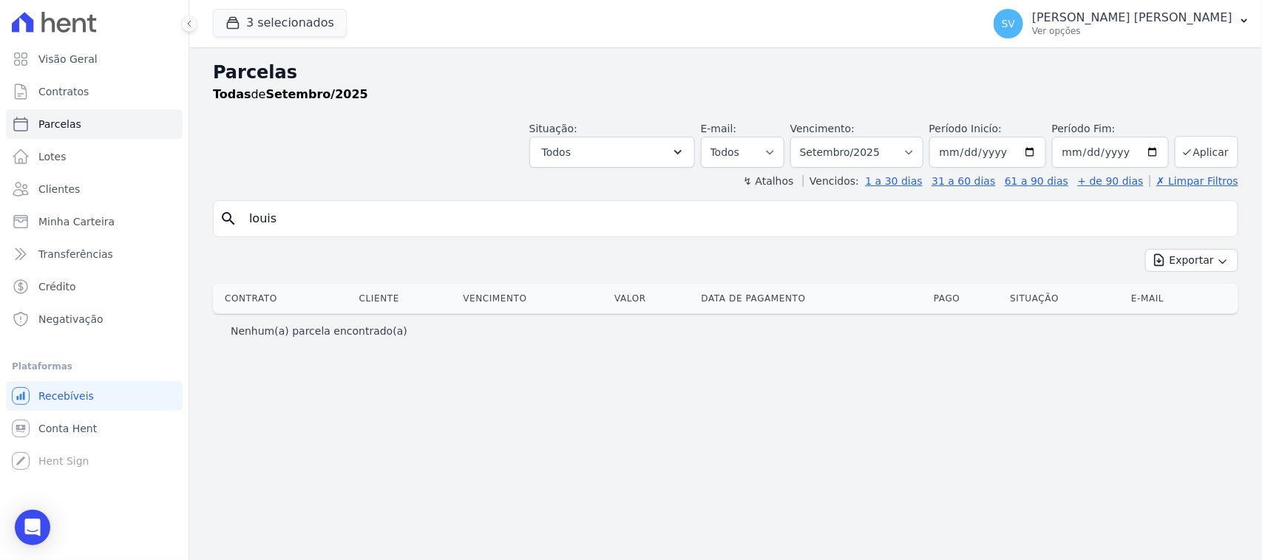
type input "LOUIS PAULO DE JESUS BRANDAO"
select select
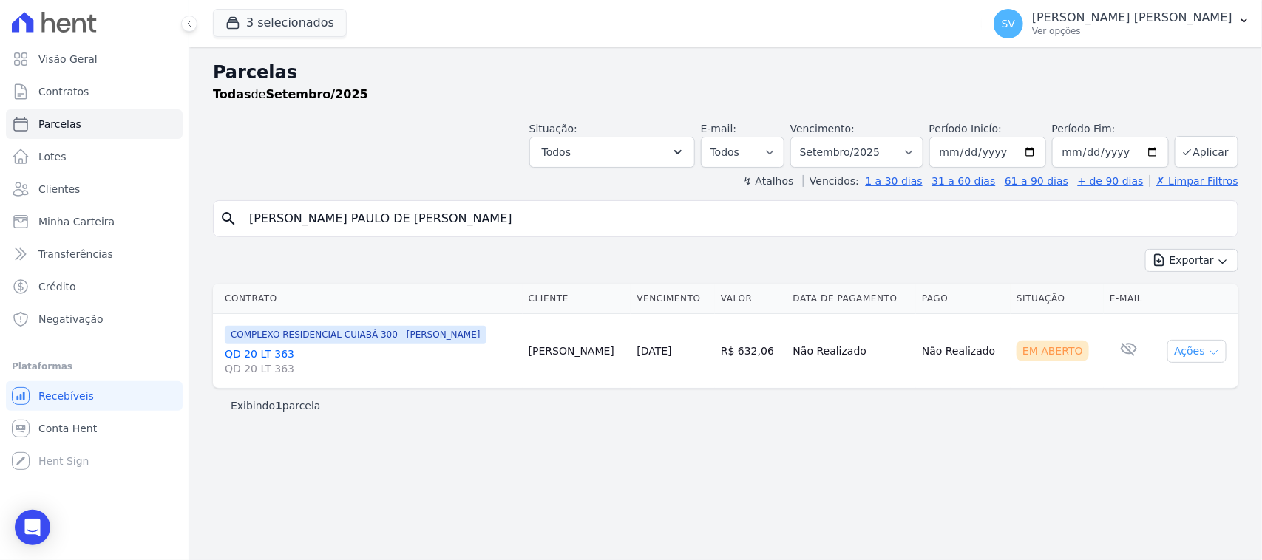
click at [1198, 353] on button "Ações" at bounding box center [1196, 351] width 59 height 23
click at [1184, 379] on link "Ver boleto" at bounding box center [1191, 385] width 142 height 27
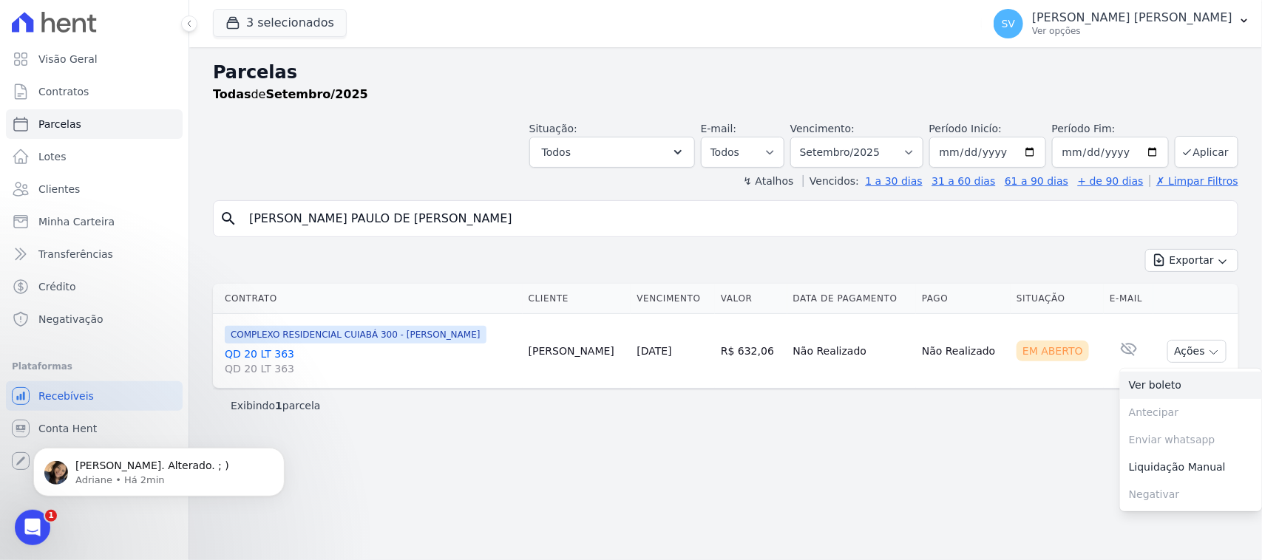
click at [1165, 379] on link "Ver boleto" at bounding box center [1191, 385] width 142 height 27
click at [142, 480] on p "[PERSON_NAME] • Há 11min" at bounding box center [170, 479] width 191 height 13
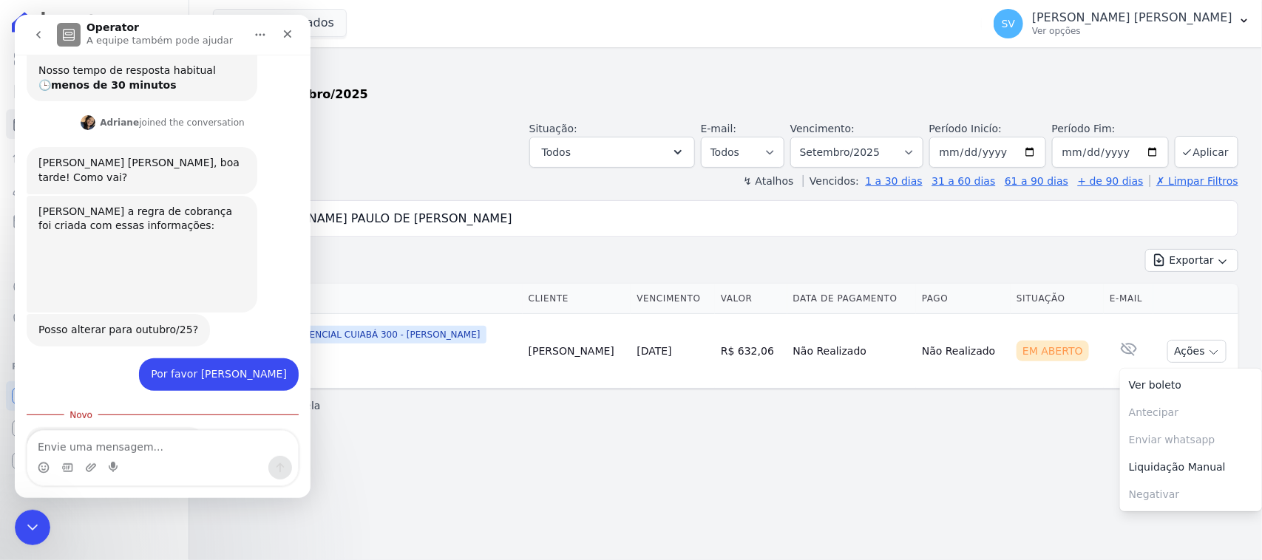
scroll to position [299, 0]
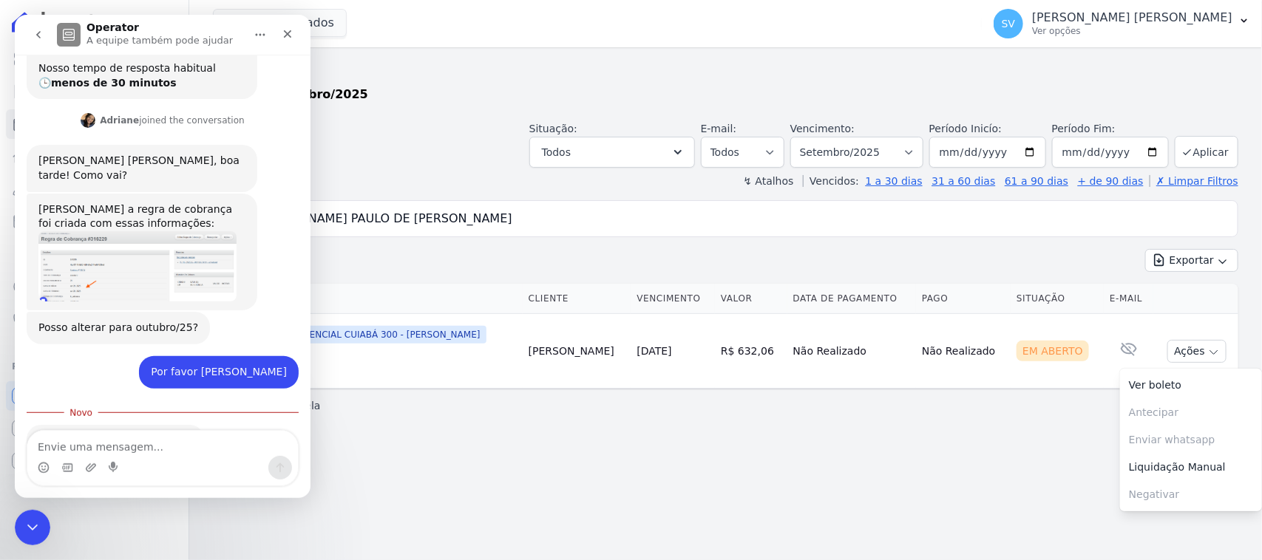
click at [163, 434] on textarea "Envie uma mensagem..." at bounding box center [162, 443] width 271 height 25
type textarea "Muito obrigadaaaa"
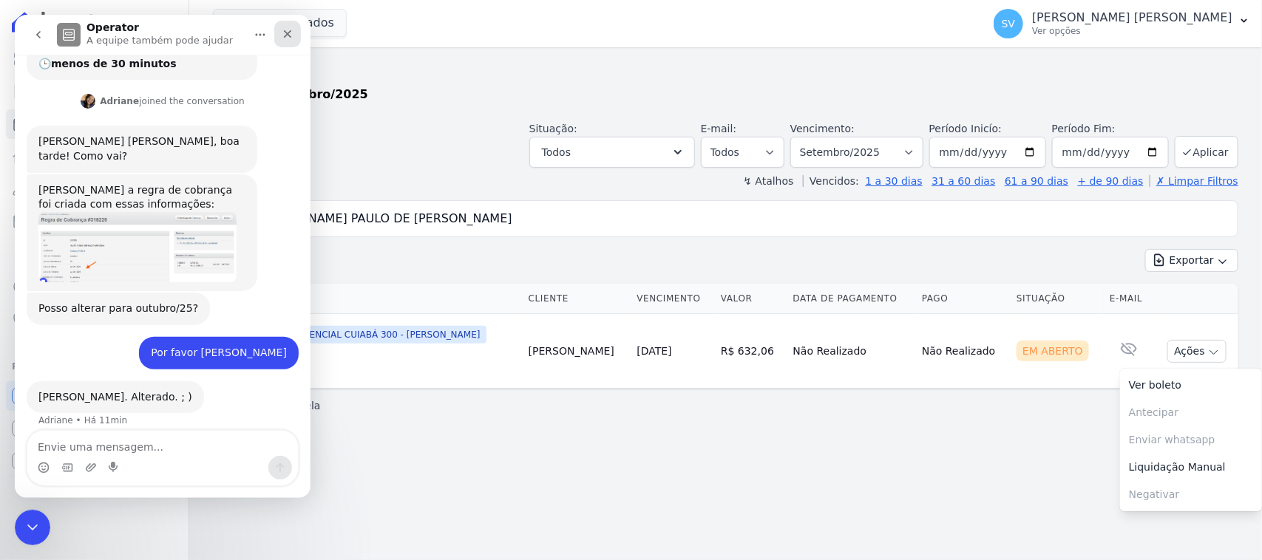
click at [285, 34] on icon "Fechar" at bounding box center [288, 34] width 12 height 12
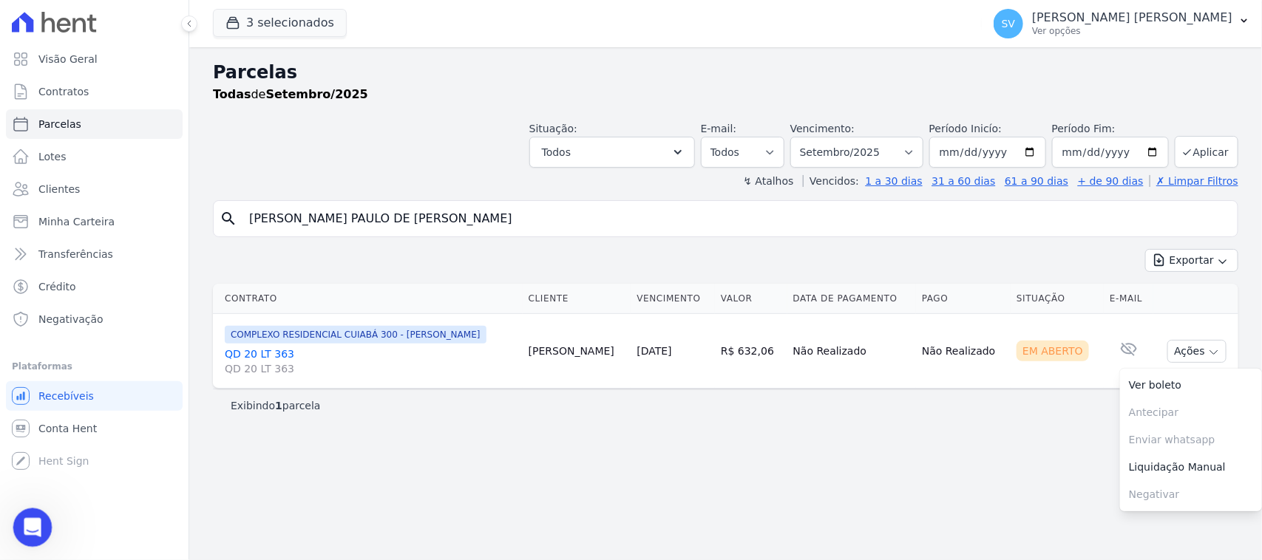
click at [30, 524] on icon "Abertura do Messenger da Intercom" at bounding box center [30, 526] width 24 height 24
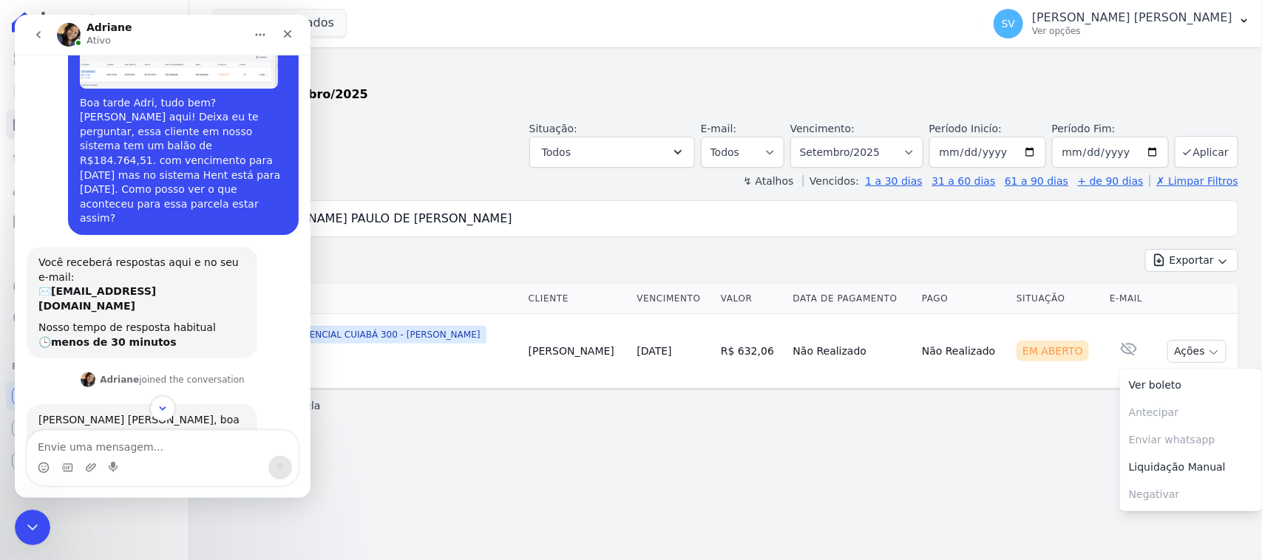
scroll to position [0, 0]
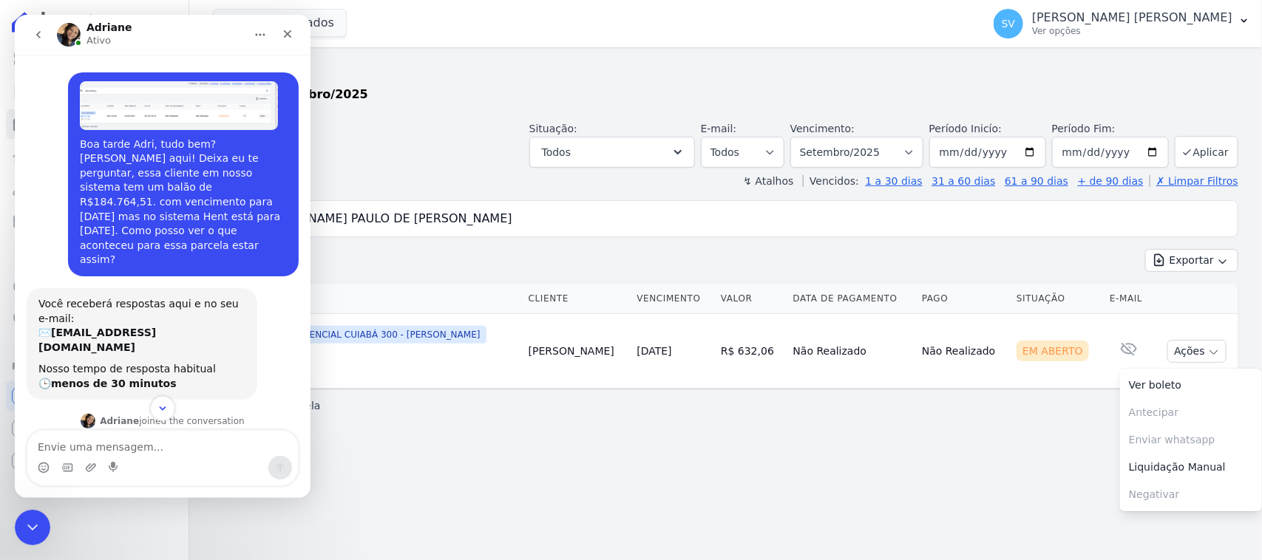
click at [205, 98] on img "SHIRLEY diz…" at bounding box center [179, 105] width 198 height 49
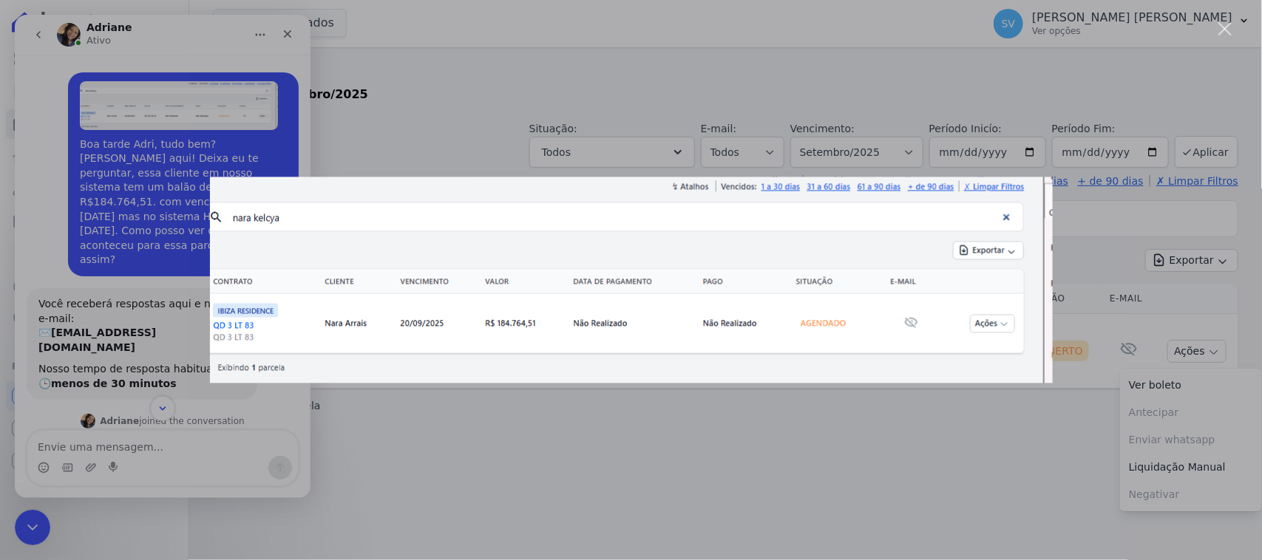
click at [675, 462] on div "Messenger da Intercom" at bounding box center [631, 280] width 1262 height 560
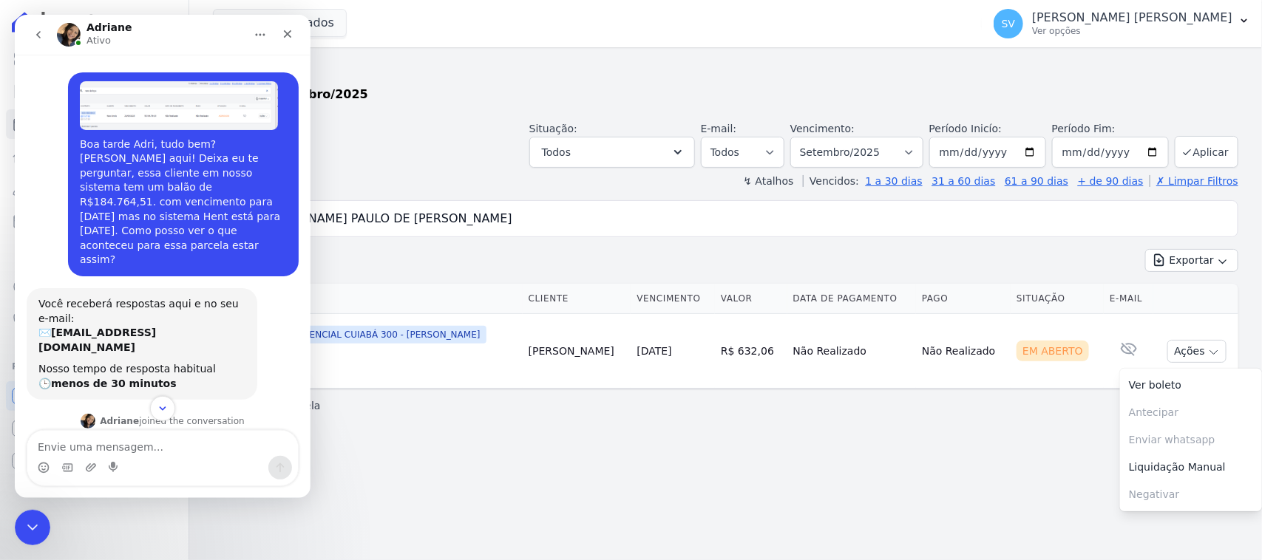
click at [204, 115] on img "SHIRLEY diz…" at bounding box center [179, 105] width 198 height 49
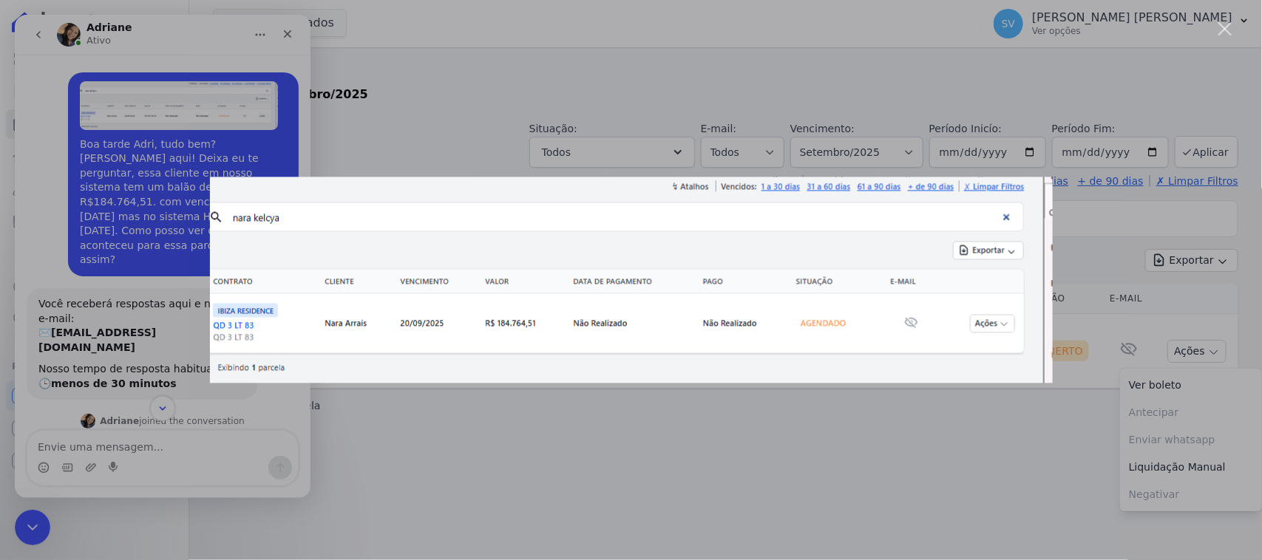
click at [448, 488] on div "Messenger da Intercom" at bounding box center [631, 280] width 1262 height 560
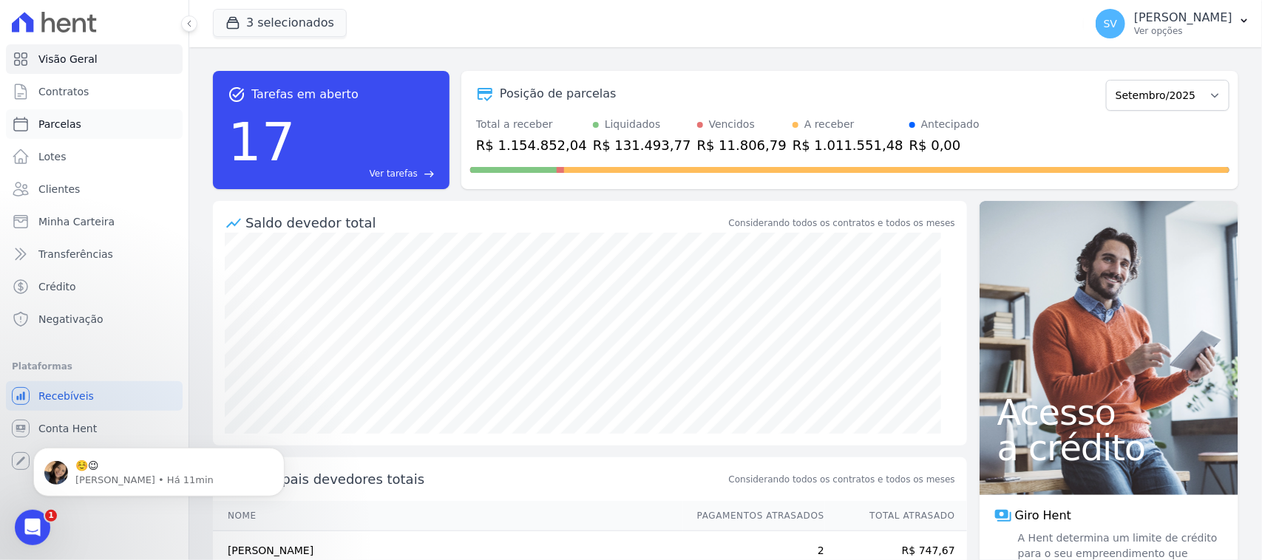
click at [86, 120] on link "Parcelas" at bounding box center [94, 124] width 177 height 30
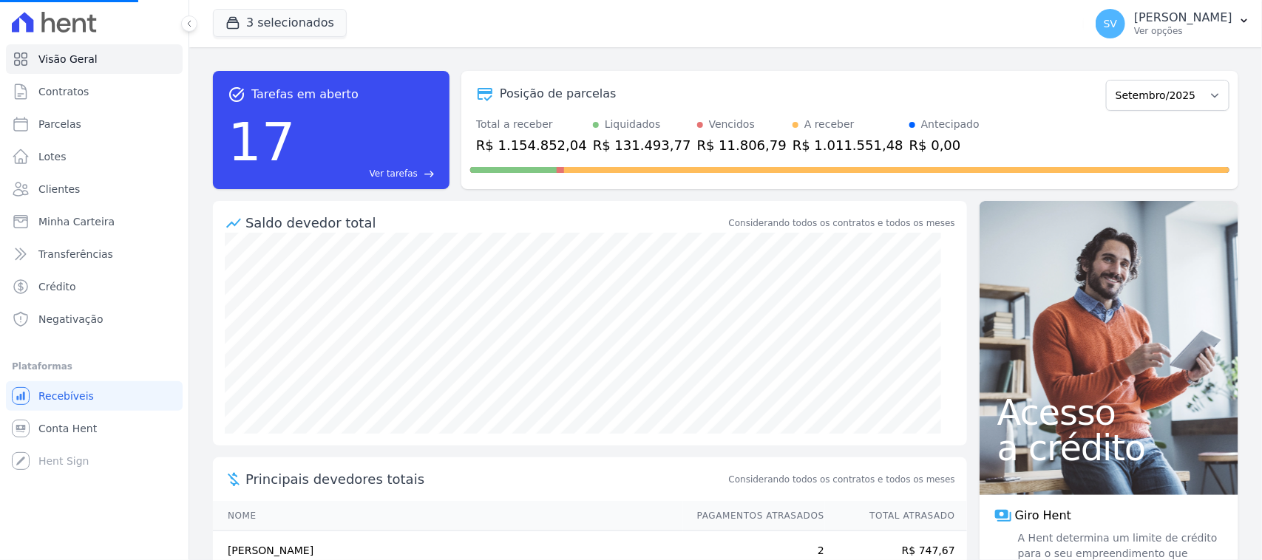
select select
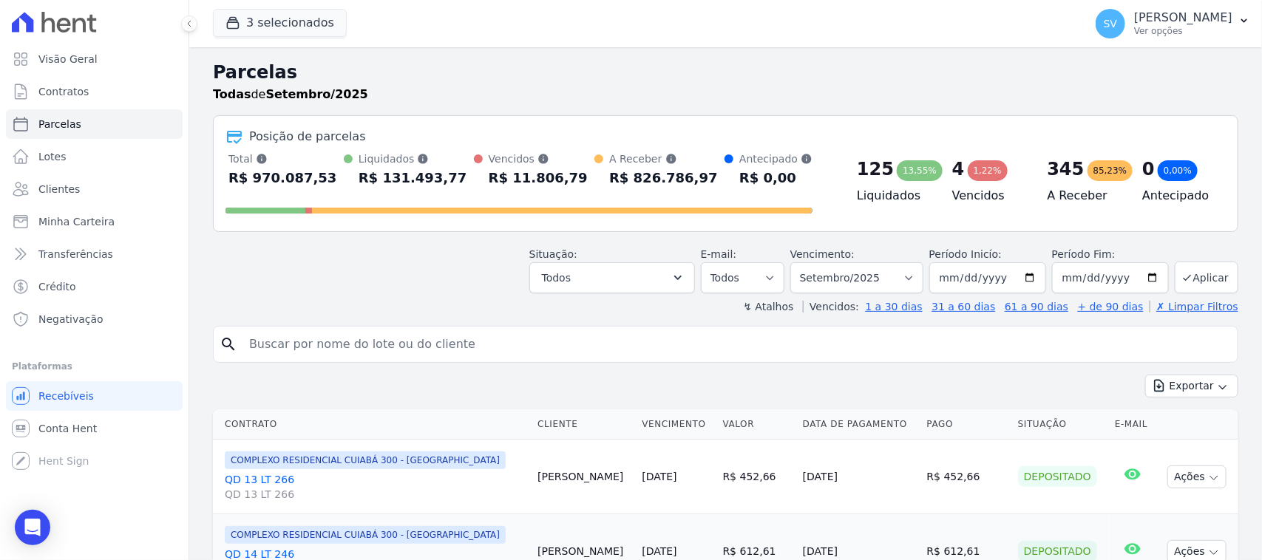
click at [421, 352] on input "search" at bounding box center [735, 345] width 991 height 30
paste input "[PERSON_NAME]"
type input "[PERSON_NAME]"
select select
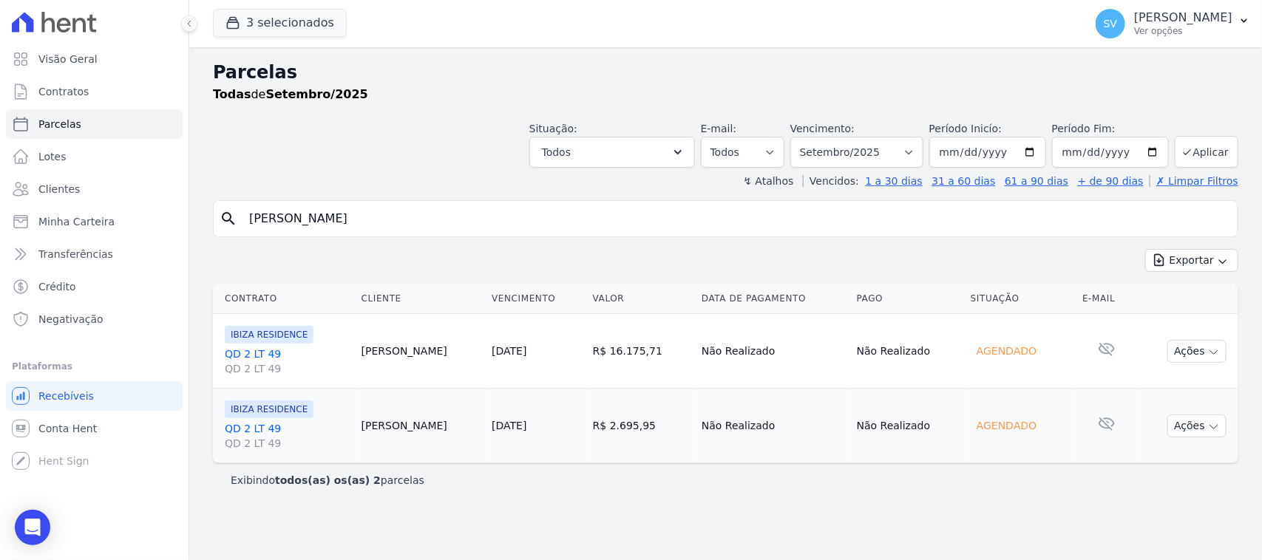
click at [427, 200] on div "Parcelas Todas de Setembro/2025 Situação: Agendado Em Aberto Pago Processando C…" at bounding box center [725, 303] width 1073 height 513
click at [425, 212] on input "[PERSON_NAME]" at bounding box center [735, 219] width 991 height 30
click at [425, 211] on input "[PERSON_NAME]" at bounding box center [735, 219] width 991 height 30
click at [426, 209] on input "[PERSON_NAME]" at bounding box center [735, 219] width 991 height 30
click at [407, 239] on div "search [PERSON_NAME] Exportar Exportar PDF Exportar CSV Contrato Cliente Vencim…" at bounding box center [725, 348] width 1025 height 296
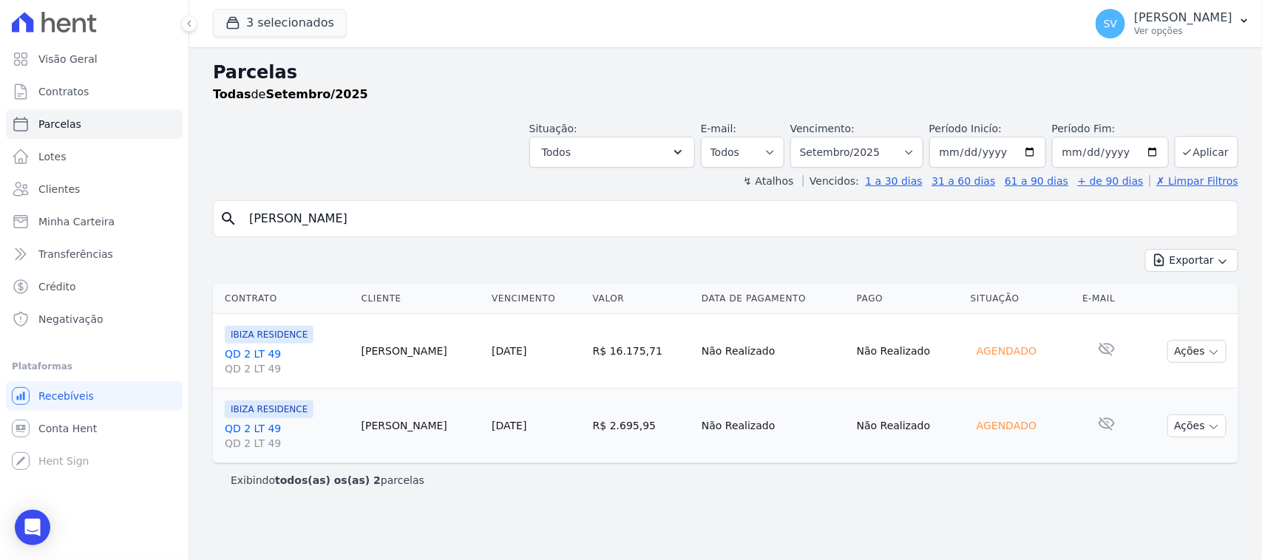
click at [408, 230] on input "[PERSON_NAME]" at bounding box center [735, 219] width 991 height 30
click at [408, 228] on input "[PERSON_NAME]" at bounding box center [735, 219] width 991 height 30
click at [409, 226] on input "[PERSON_NAME]" at bounding box center [735, 219] width 991 height 30
drag, startPoint x: 418, startPoint y: 219, endPoint x: 220, endPoint y: 208, distance: 197.7
click at [215, 215] on div "search [PERSON_NAME]" at bounding box center [725, 218] width 1025 height 37
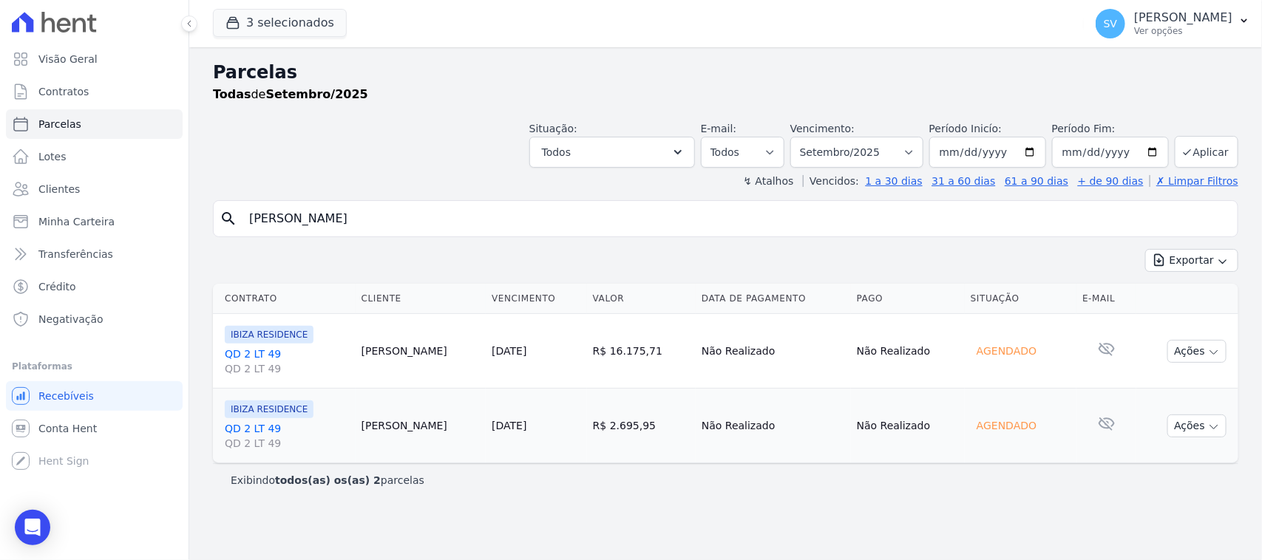
type input "l"
type input "[PERSON_NAME]"
select select
click at [282, 334] on span "IBIZA RESIDENCE" at bounding box center [269, 335] width 89 height 18
click at [263, 351] on link "QD 4 LT 118 QD 4 LT 118" at bounding box center [286, 362] width 123 height 30
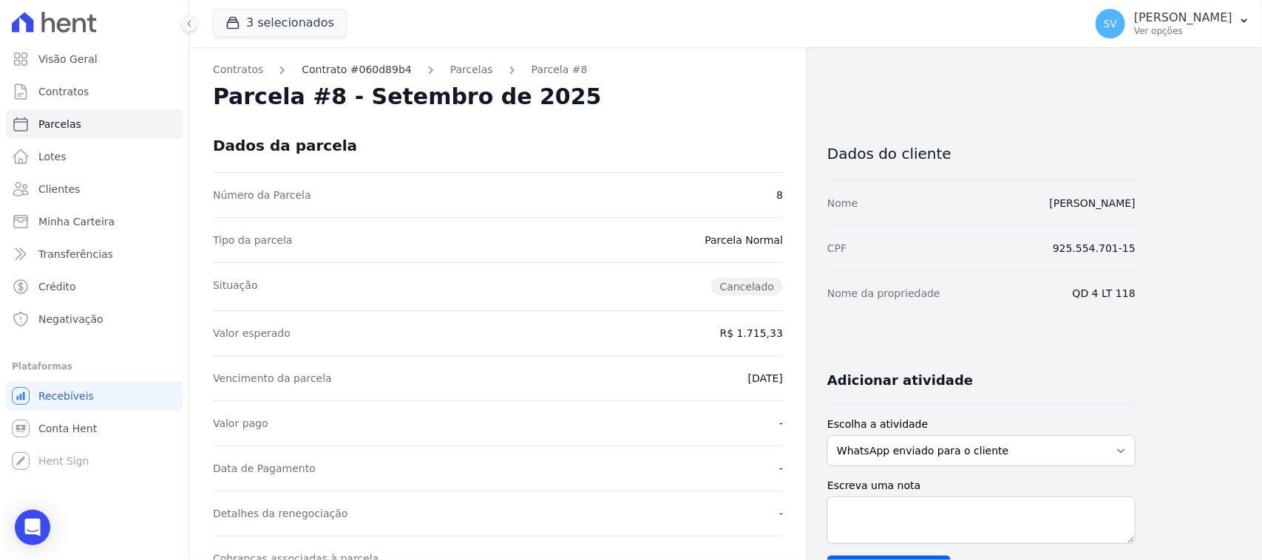
click at [348, 70] on link "Contrato #060d89b4" at bounding box center [357, 70] width 110 height 16
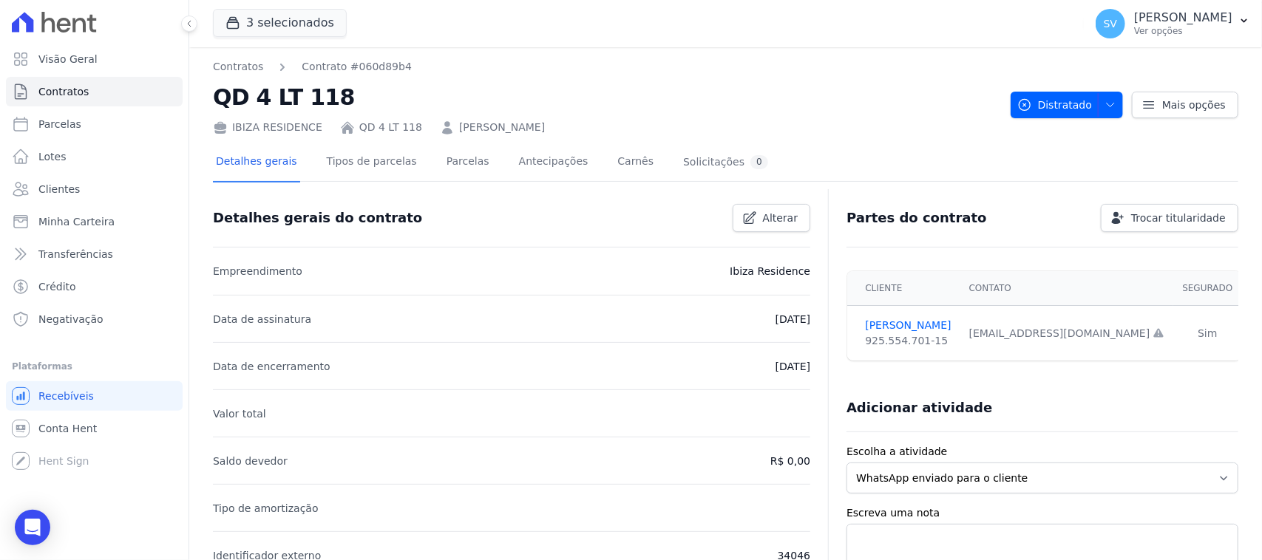
click at [1030, 334] on div "[EMAIL_ADDRESS][DOMAIN_NAME] Email e telefone não confirmados." at bounding box center [1067, 334] width 196 height 16
click at [920, 320] on link "[PERSON_NAME]" at bounding box center [908, 326] width 86 height 16
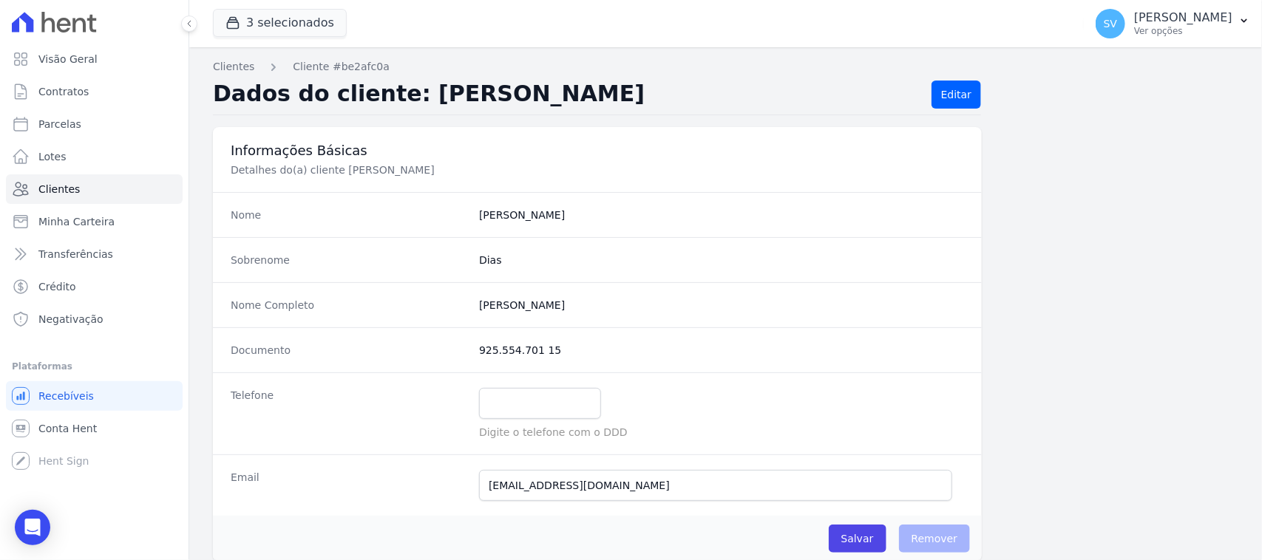
drag, startPoint x: 548, startPoint y: 294, endPoint x: 543, endPoint y: 305, distance: 11.6
click at [543, 304] on div "Nome Completo [PERSON_NAME]" at bounding box center [597, 304] width 769 height 45
click at [551, 311] on completo "[PERSON_NAME]" at bounding box center [721, 305] width 485 height 15
click at [564, 308] on completo "[PERSON_NAME]" at bounding box center [721, 305] width 485 height 15
drag, startPoint x: 474, startPoint y: 305, endPoint x: 563, endPoint y: 316, distance: 90.2
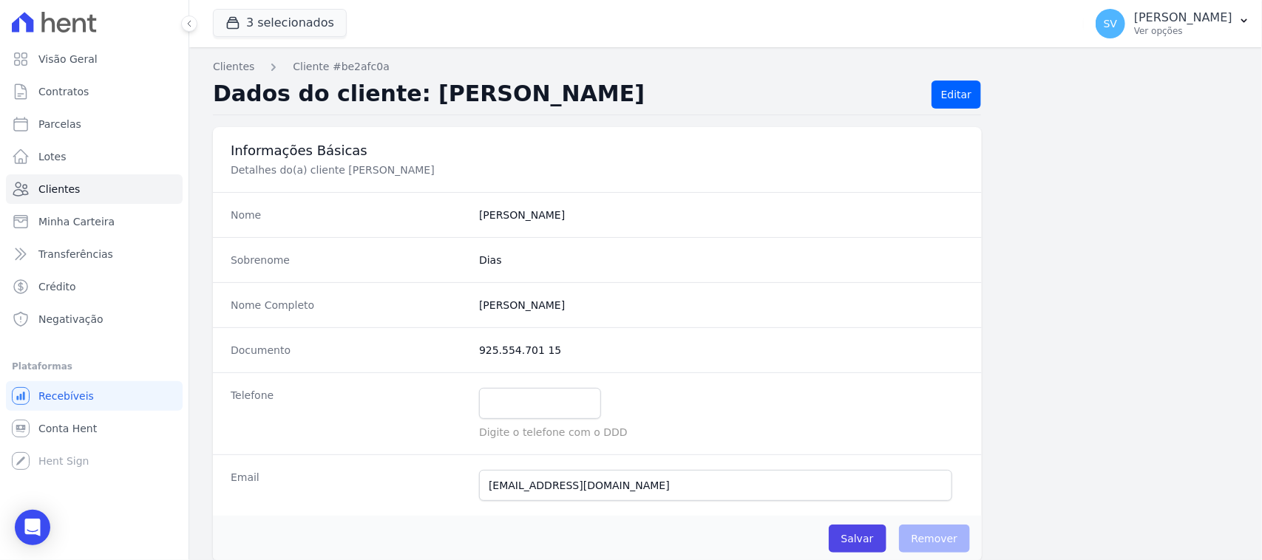
click at [563, 316] on div "Nome Completo [PERSON_NAME]" at bounding box center [597, 304] width 769 height 45
copy completo "[PERSON_NAME]"
click at [39, 526] on icon "Open Intercom Messenger" at bounding box center [32, 527] width 19 height 19
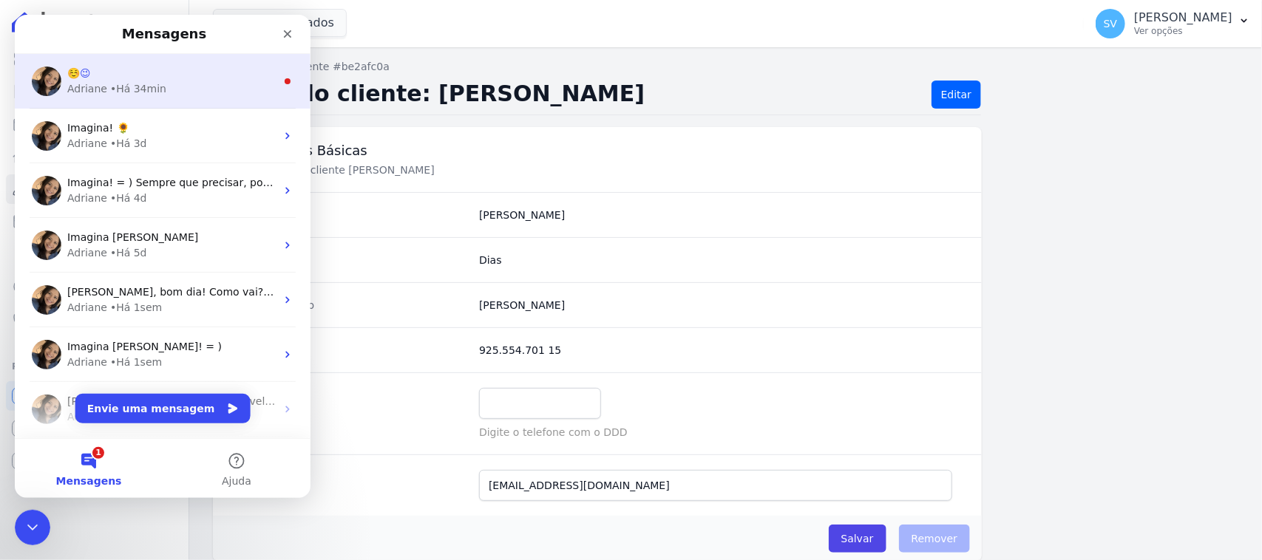
click at [222, 84] on div "[PERSON_NAME] • Há 34min" at bounding box center [171, 89] width 208 height 16
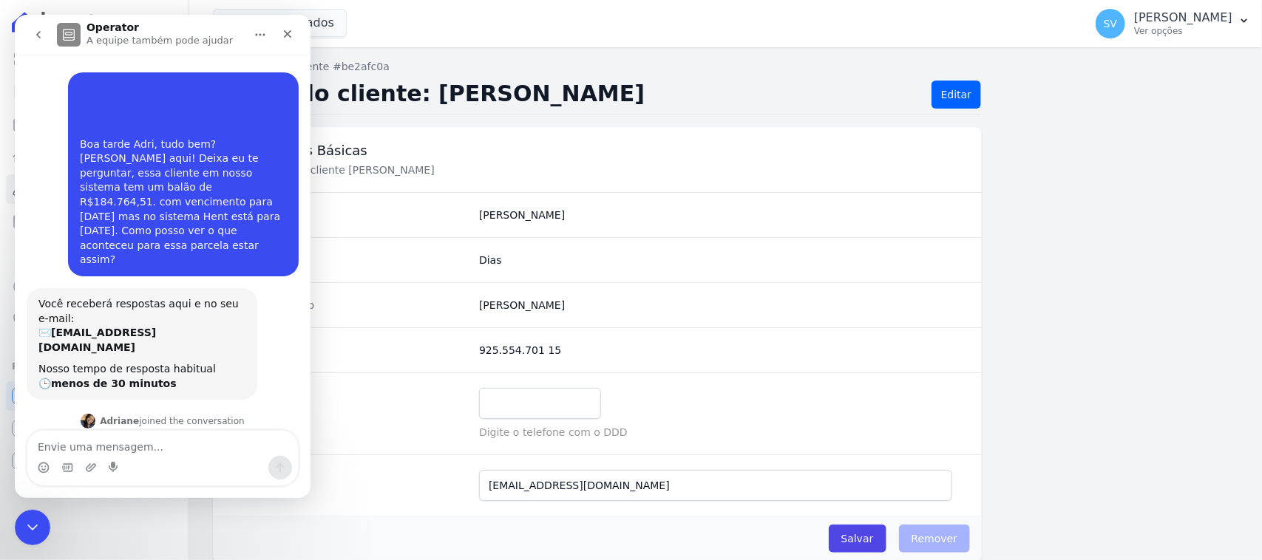
scroll to position [16, 0]
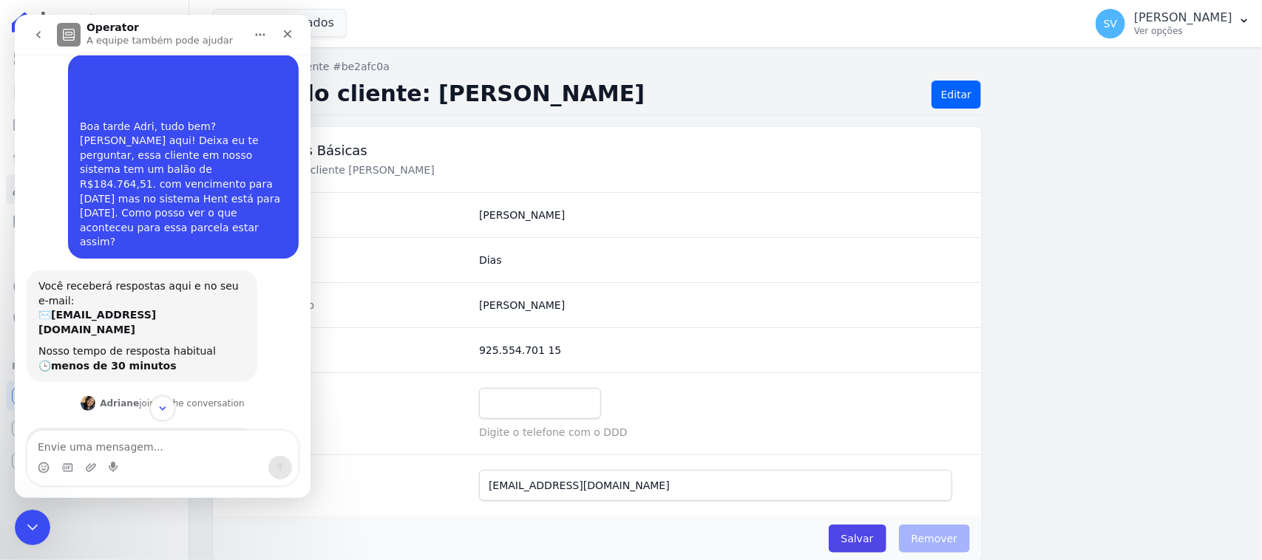
click at [197, 435] on textarea "Envie uma mensagem..." at bounding box center [162, 443] width 271 height 25
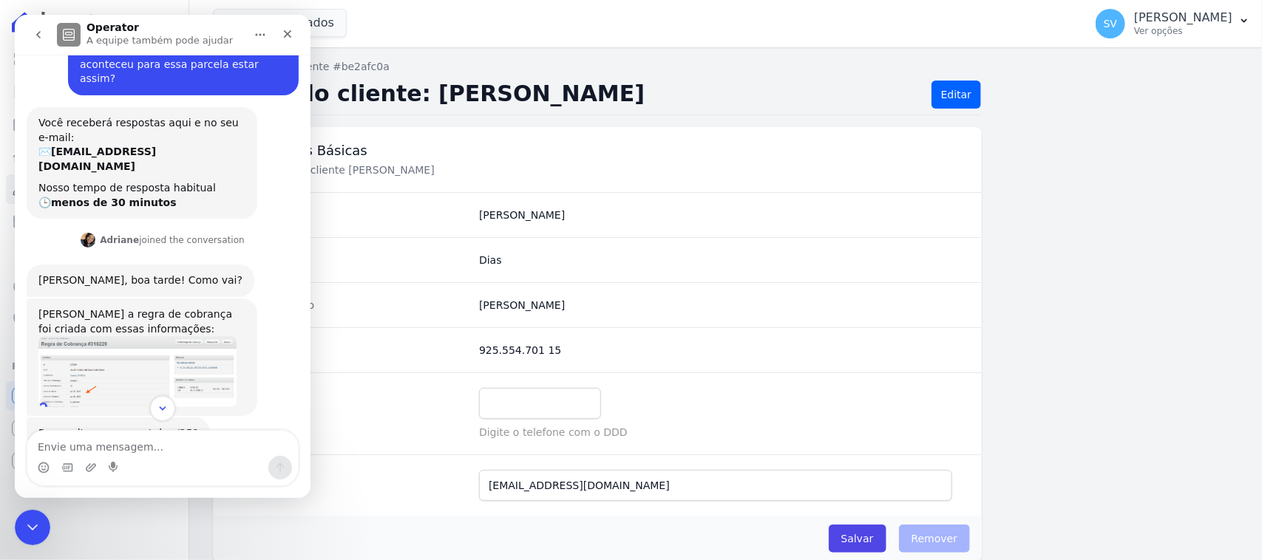
scroll to position [363, 0]
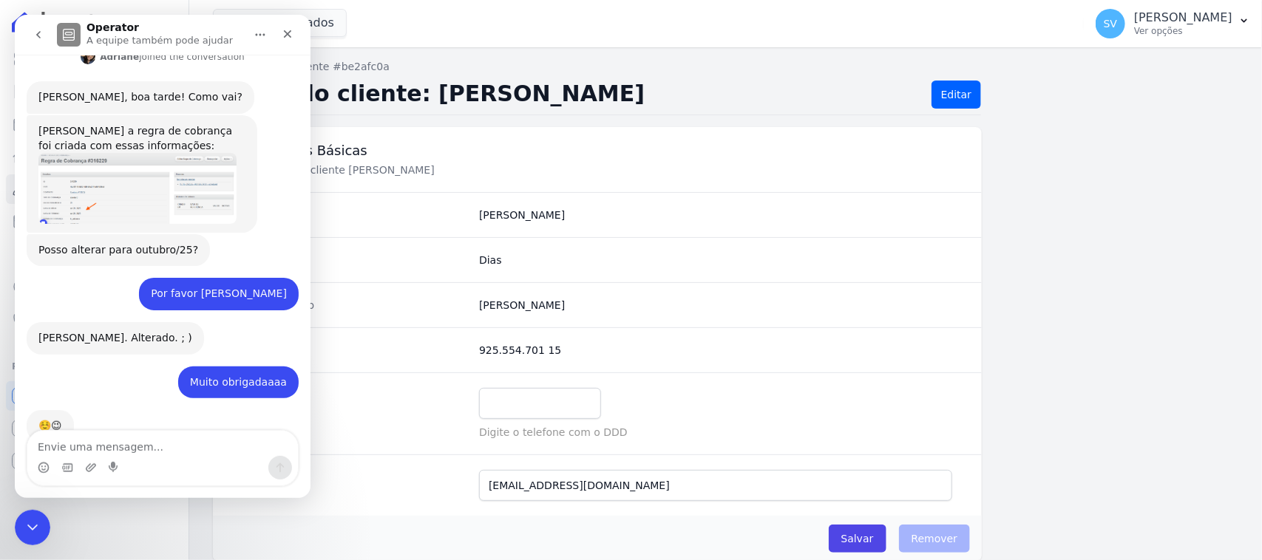
click at [208, 431] on textarea "Envie uma mensagem..." at bounding box center [162, 443] width 271 height 25
click at [200, 441] on textarea "Envie uma mensagem..." at bounding box center [162, 443] width 271 height 25
click at [185, 455] on textarea "Envie uma mensagem..." at bounding box center [162, 443] width 271 height 25
paste textarea "Prezado(a) Sr.(a) Fulano*** Esperamos que esta mensagem o(a) encontre bem. Para…"
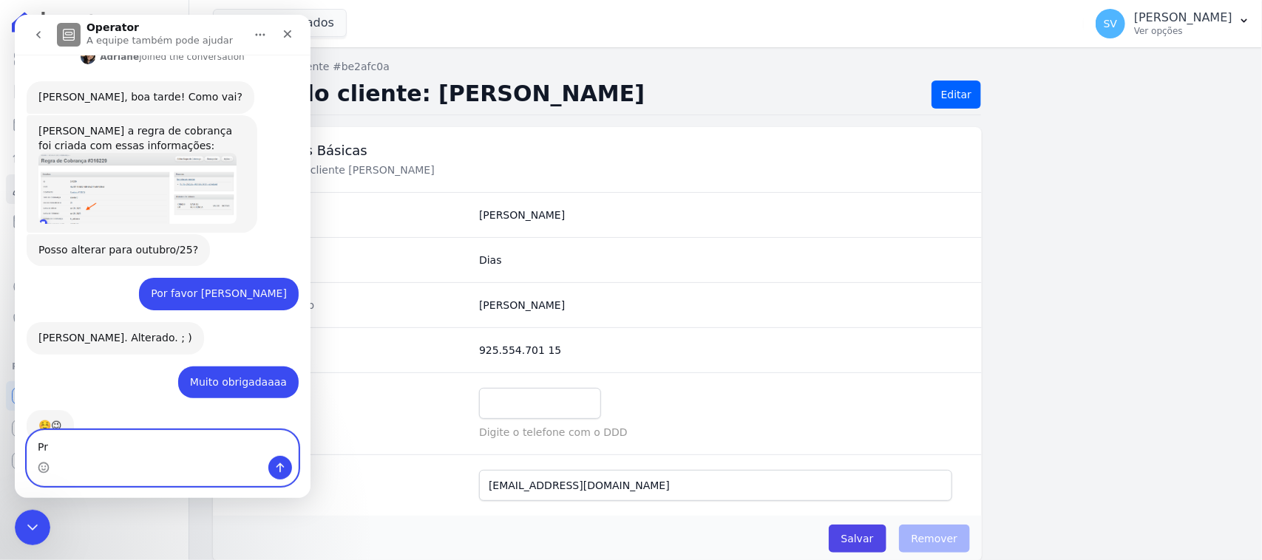
type textarea "P"
click at [85, 468] on icon "Upload do anexo" at bounding box center [91, 468] width 12 height 12
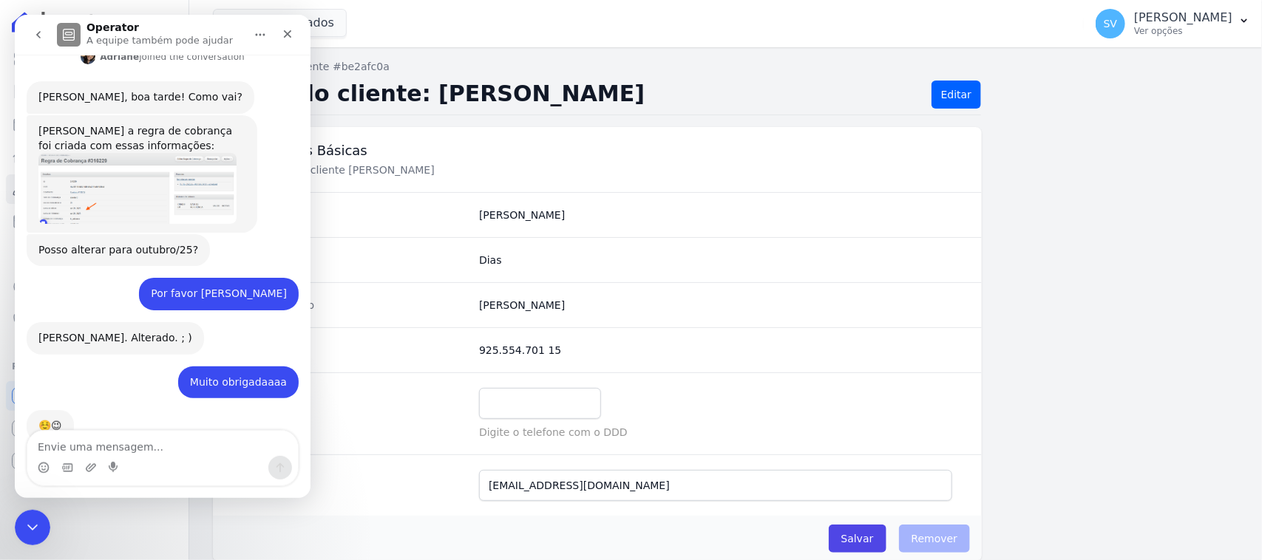
scroll to position [418, 0]
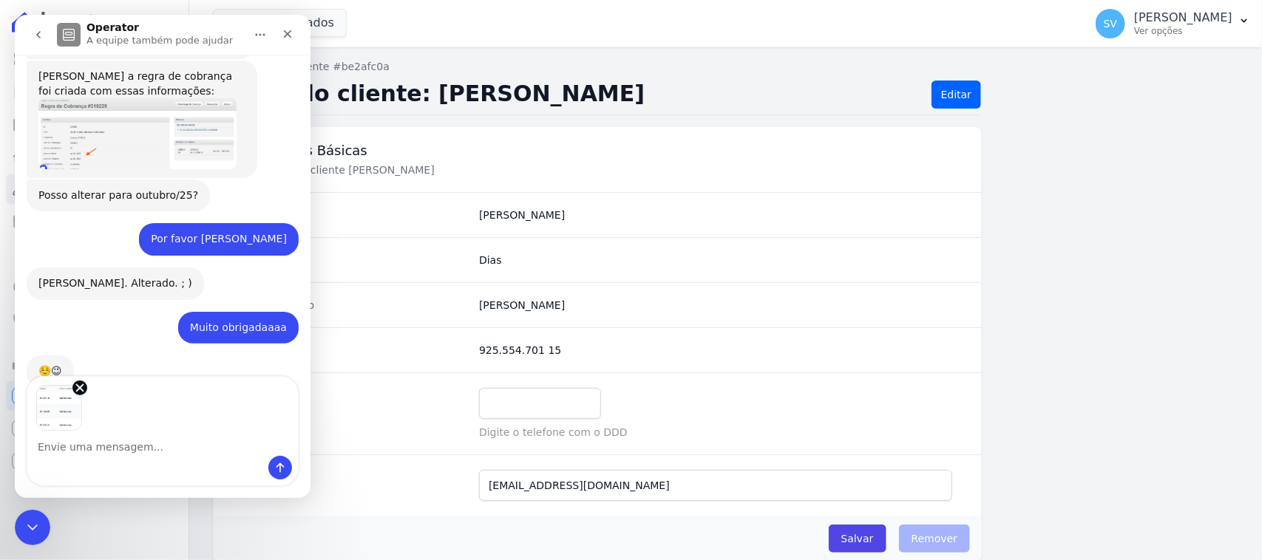
click at [179, 446] on textarea "Envie uma mensagem..." at bounding box center [162, 443] width 271 height 25
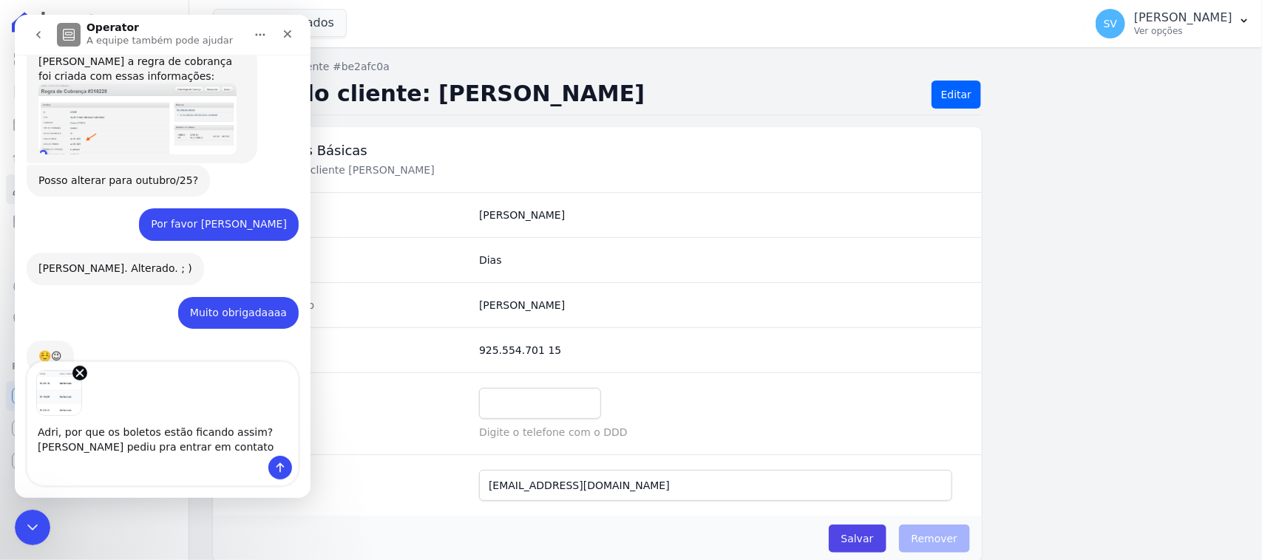
type textarea "Adri, por que os boletos estão ficando assim? [PERSON_NAME] pediu pra entrar em…"
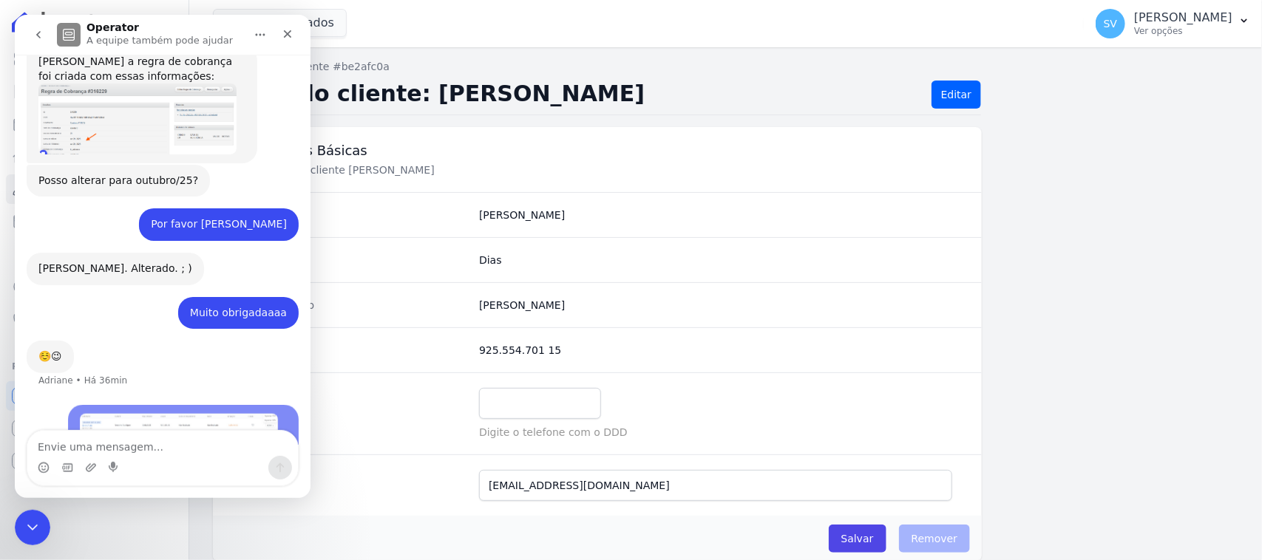
scroll to position [470, 0]
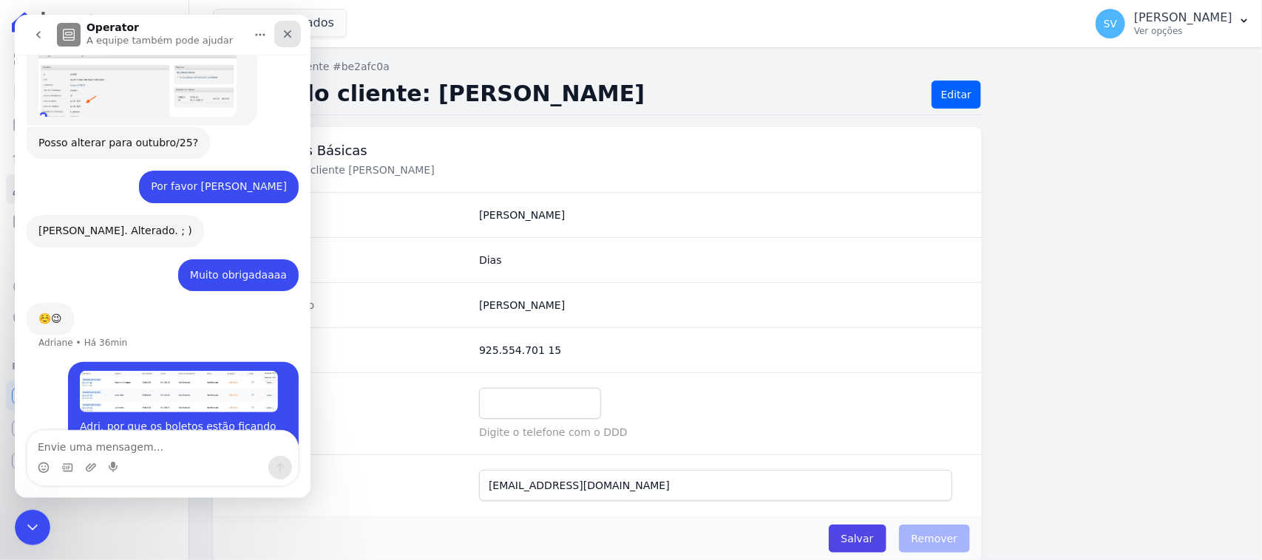
click at [293, 36] on div "Fechar" at bounding box center [287, 34] width 27 height 27
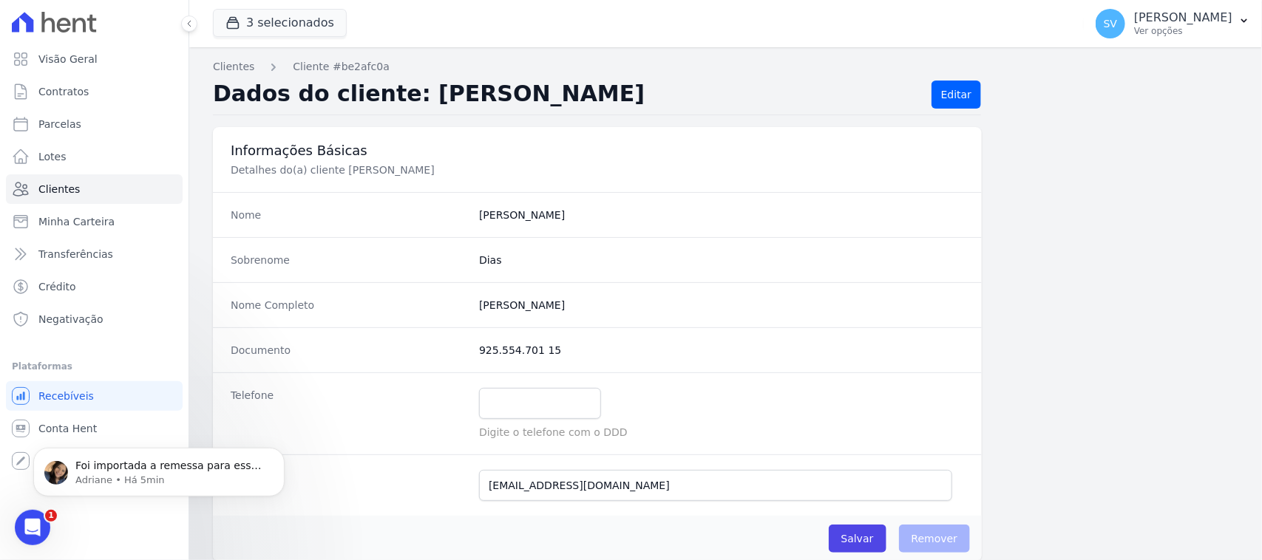
scroll to position [689, 0]
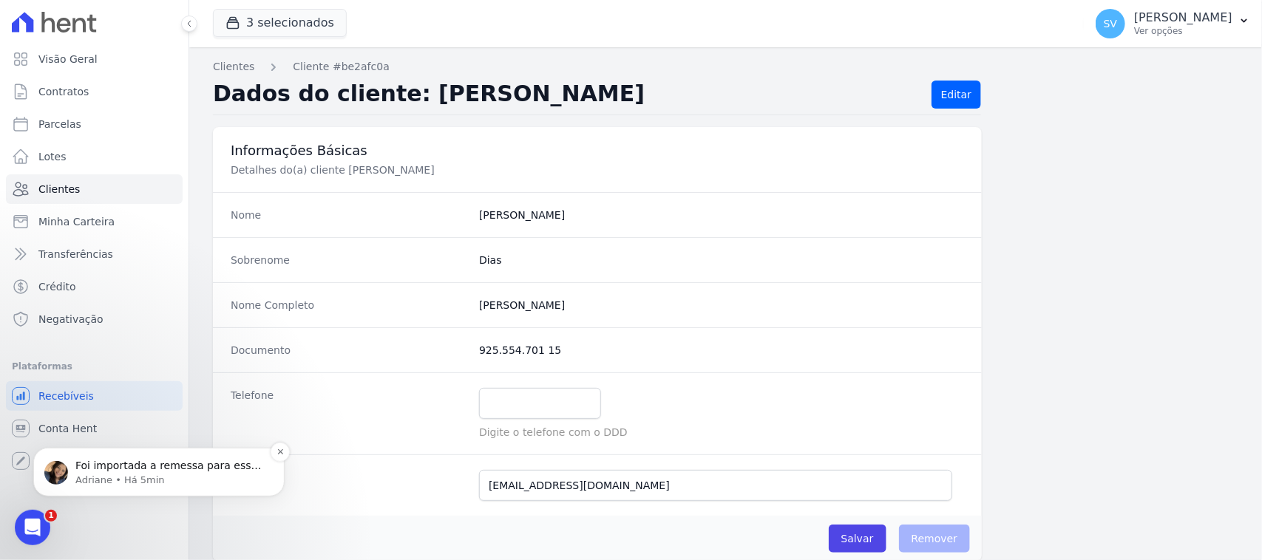
click at [142, 478] on p "Adriane • Há 5min" at bounding box center [170, 479] width 191 height 13
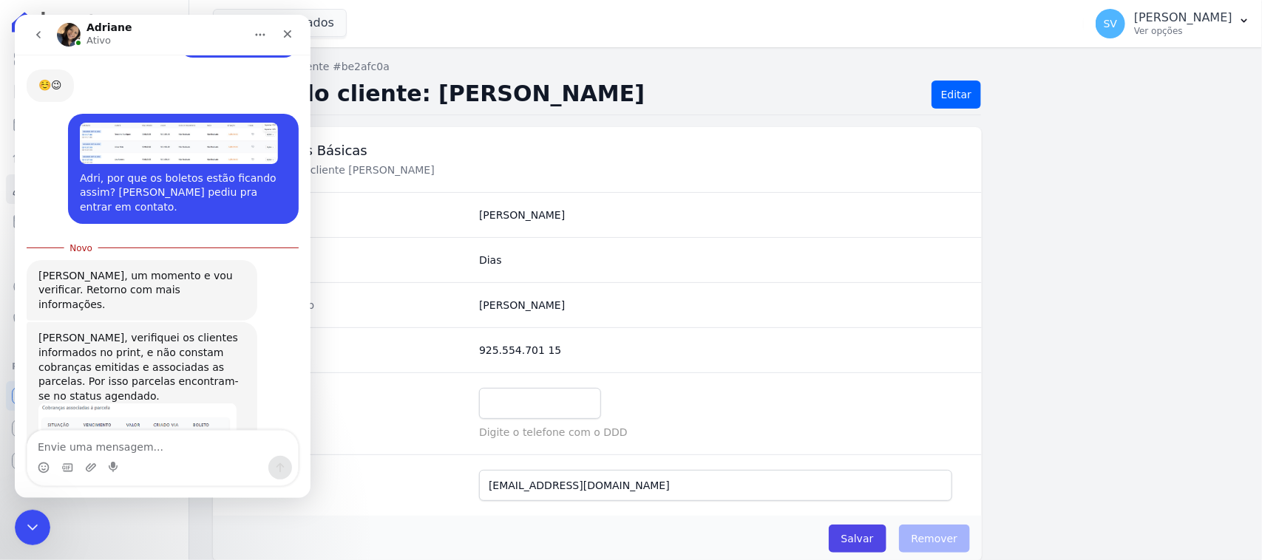
scroll to position [713, 0]
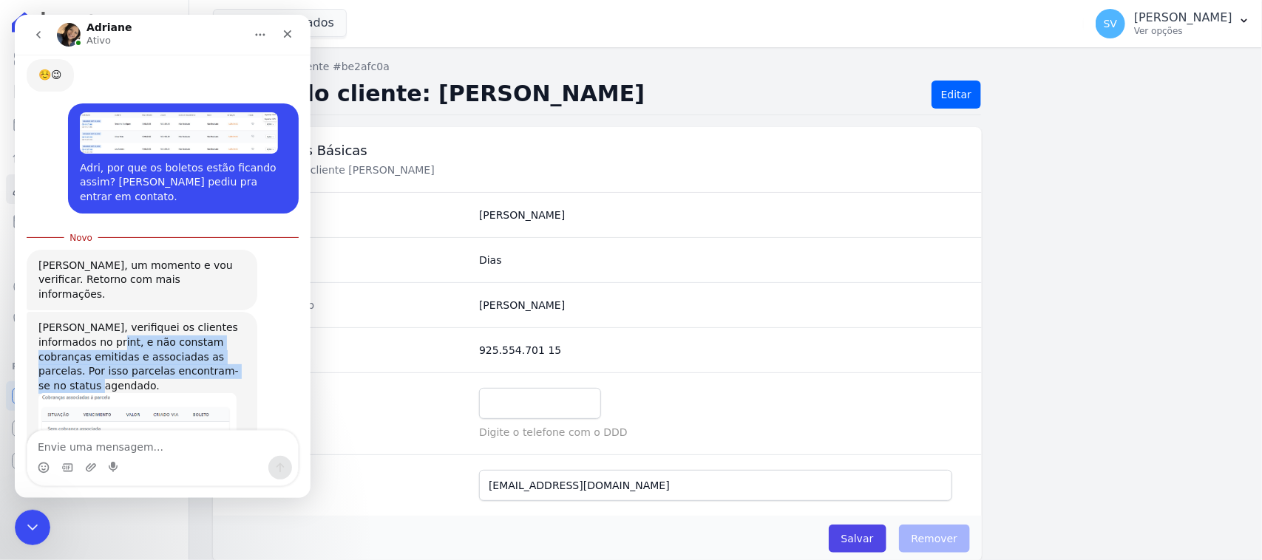
drag, startPoint x: 98, startPoint y: 268, endPoint x: 228, endPoint y: 296, distance: 133.1
click at [224, 321] on div "[PERSON_NAME], verifiquei os clientes informados no print, e não constam cobran…" at bounding box center [141, 357] width 207 height 72
click at [272, 313] on div "[PERSON_NAME], verifiquei os clientes informados no print, e não constam cobran…" at bounding box center [163, 391] width 272 height 156
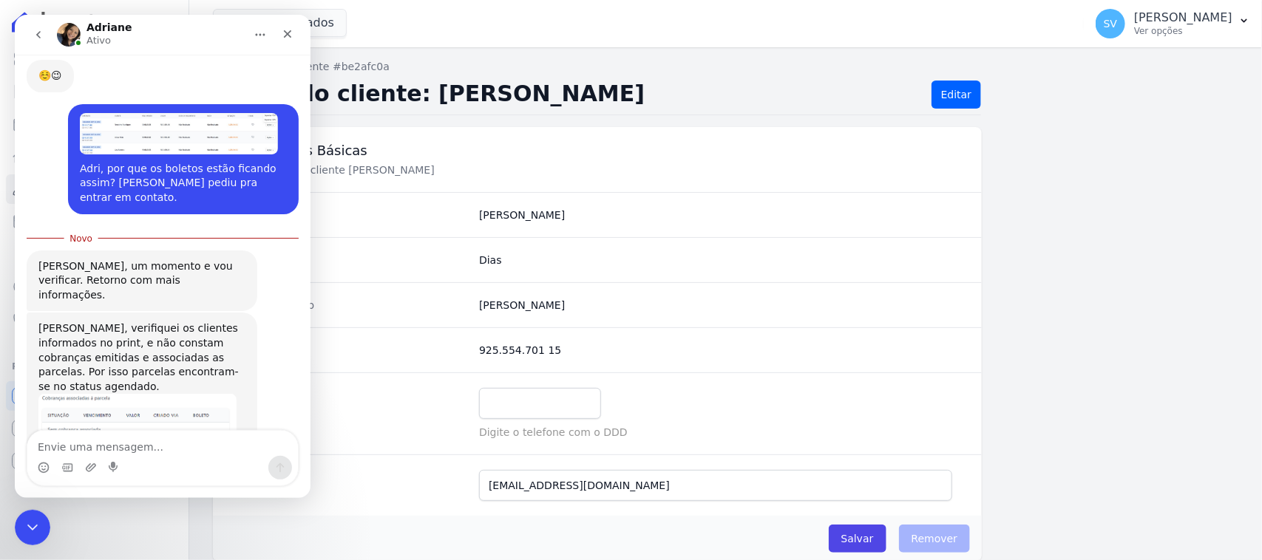
scroll to position [728, 0]
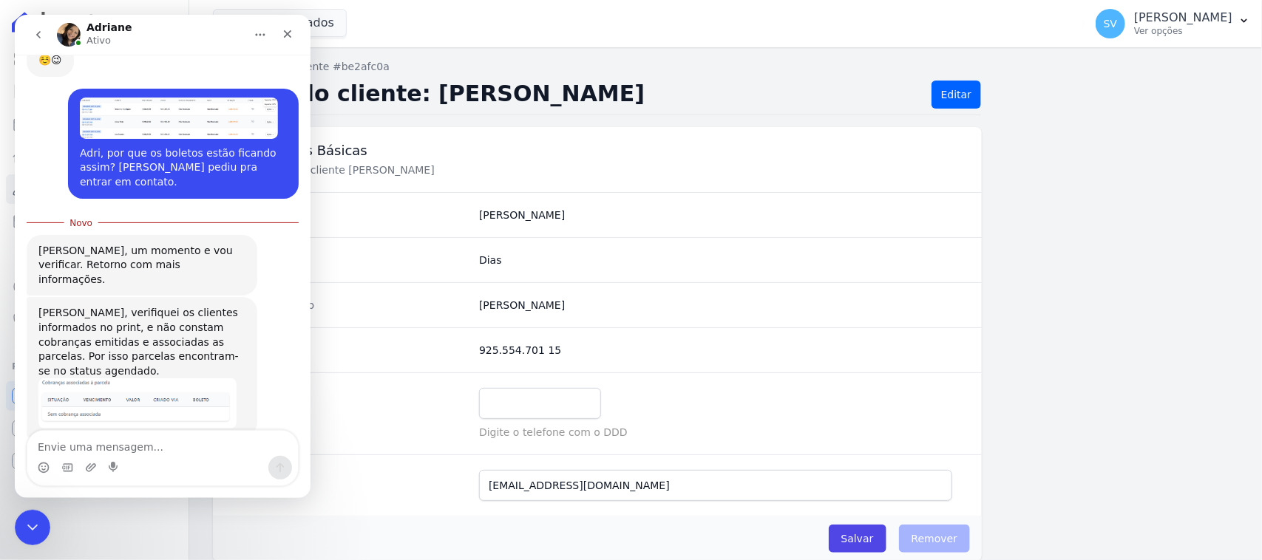
drag, startPoint x: 120, startPoint y: 375, endPoint x: 209, endPoint y: 391, distance: 90.2
click at [203, 454] on div "Foi importada a remessa para esses clientes? Adriane • Há 5min" at bounding box center [142, 477] width 231 height 47
click at [220, 444] on textarea "Envie uma mensagem..." at bounding box center [162, 443] width 271 height 25
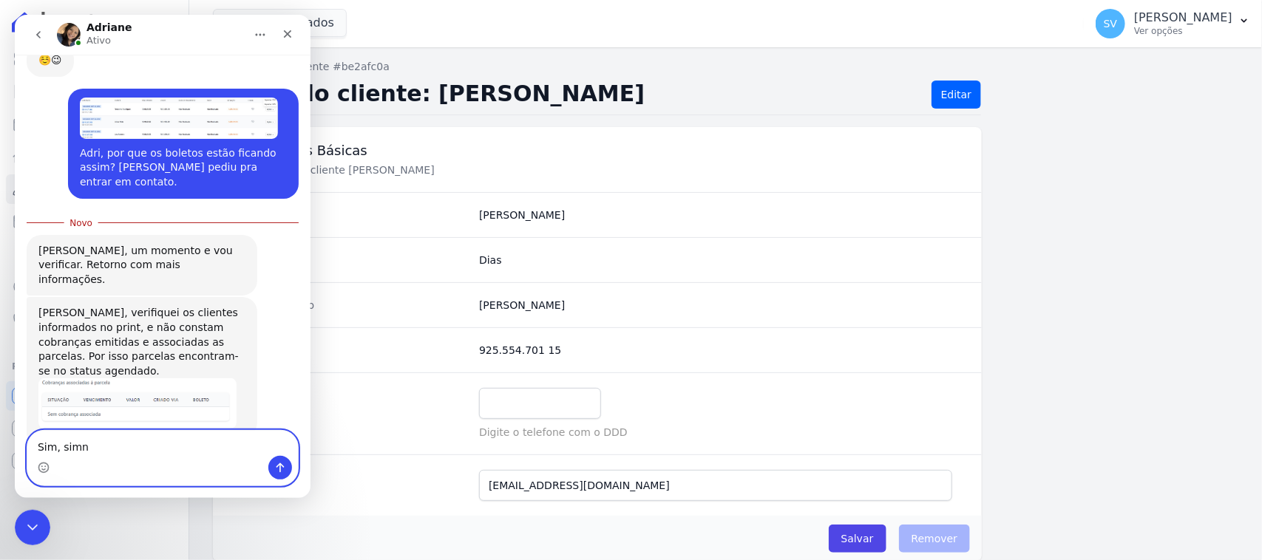
type textarea "Sim, sim"
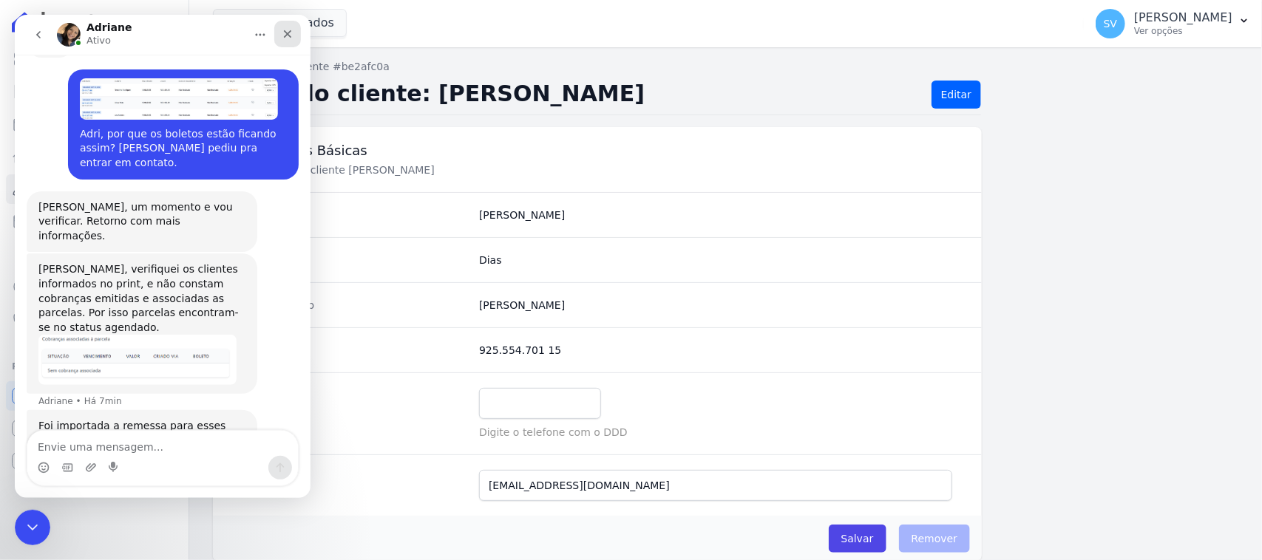
click at [293, 34] on div "Fechar" at bounding box center [287, 34] width 27 height 27
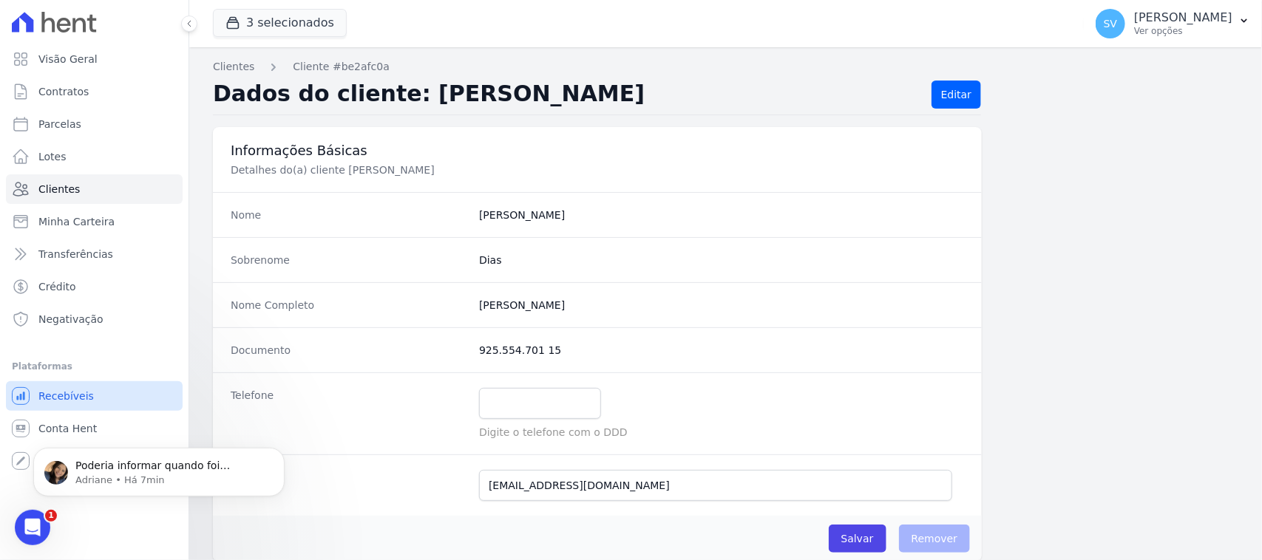
scroll to position [821, 0]
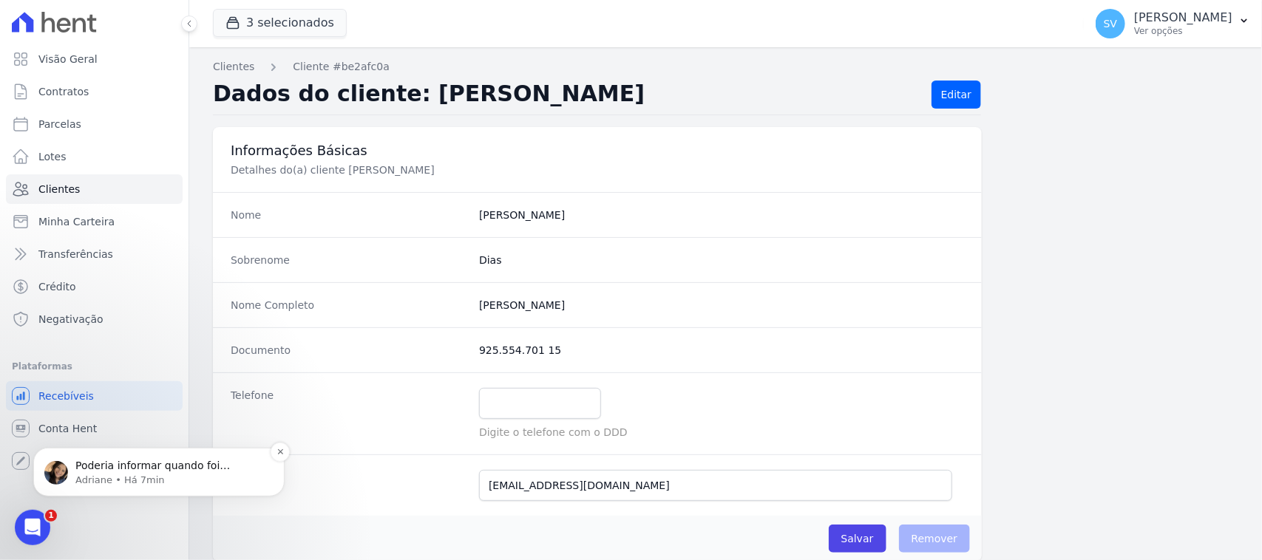
click at [200, 461] on div "Poderia informar quando foi importado, por favor? Irei verificar internamente […" at bounding box center [158, 472] width 229 height 30
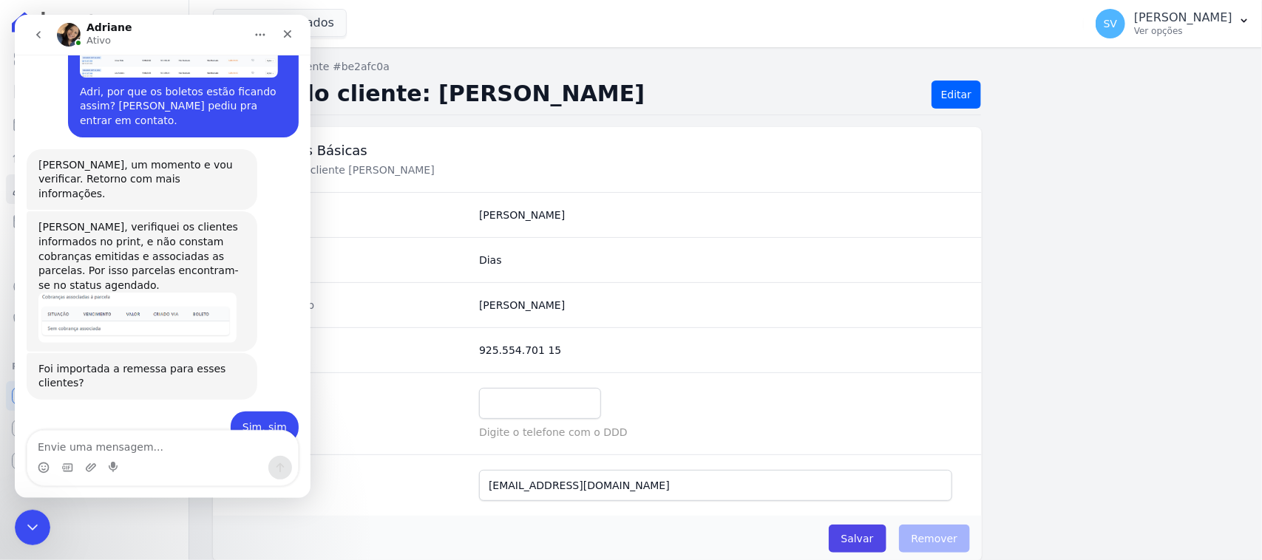
scroll to position [815, 0]
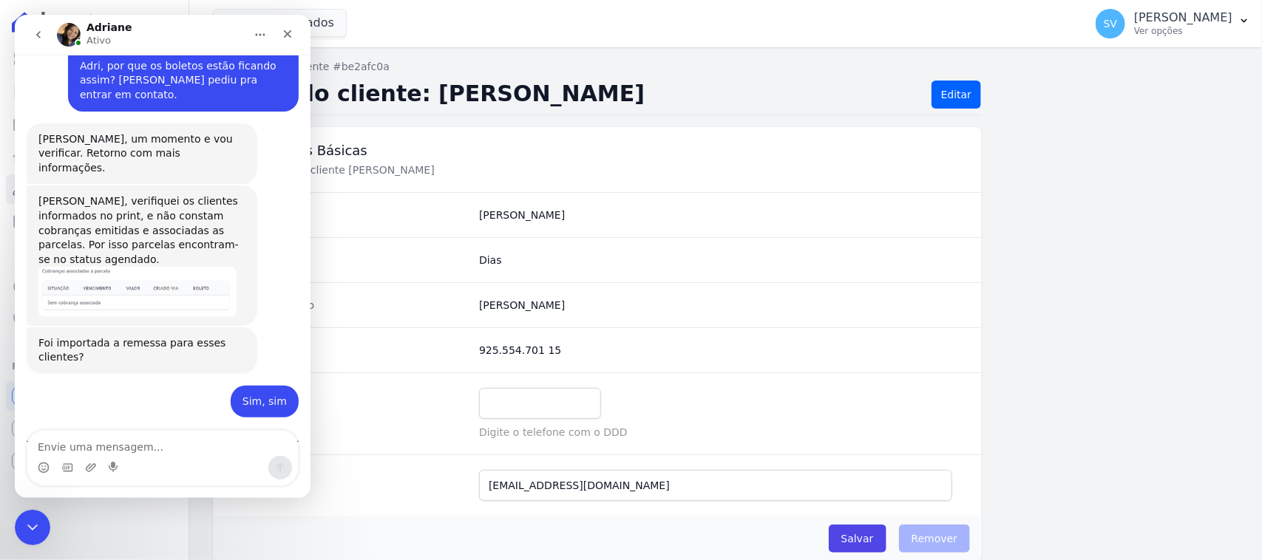
click at [189, 475] on div "Messenger da Intercom" at bounding box center [162, 468] width 271 height 24
click at [200, 443] on textarea "Envie uma mensagem..." at bounding box center [162, 443] width 271 height 25
click at [288, 34] on icon "Fechar" at bounding box center [288, 34] width 12 height 12
